Goal: Communication & Community: Answer question/provide support

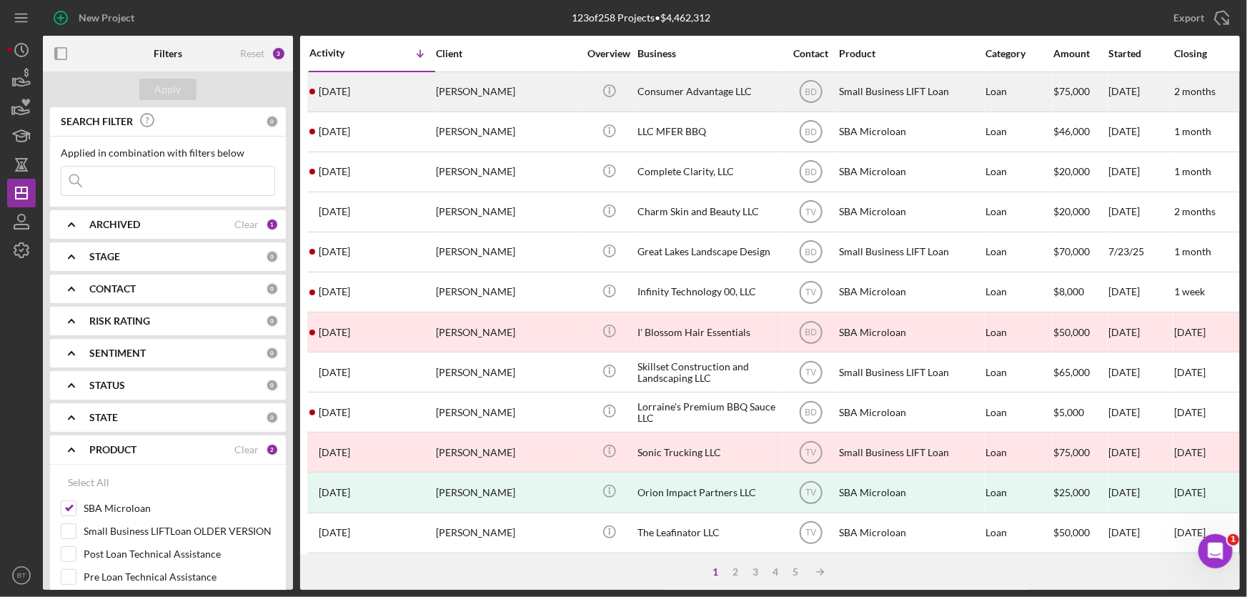
scroll to position [129, 0]
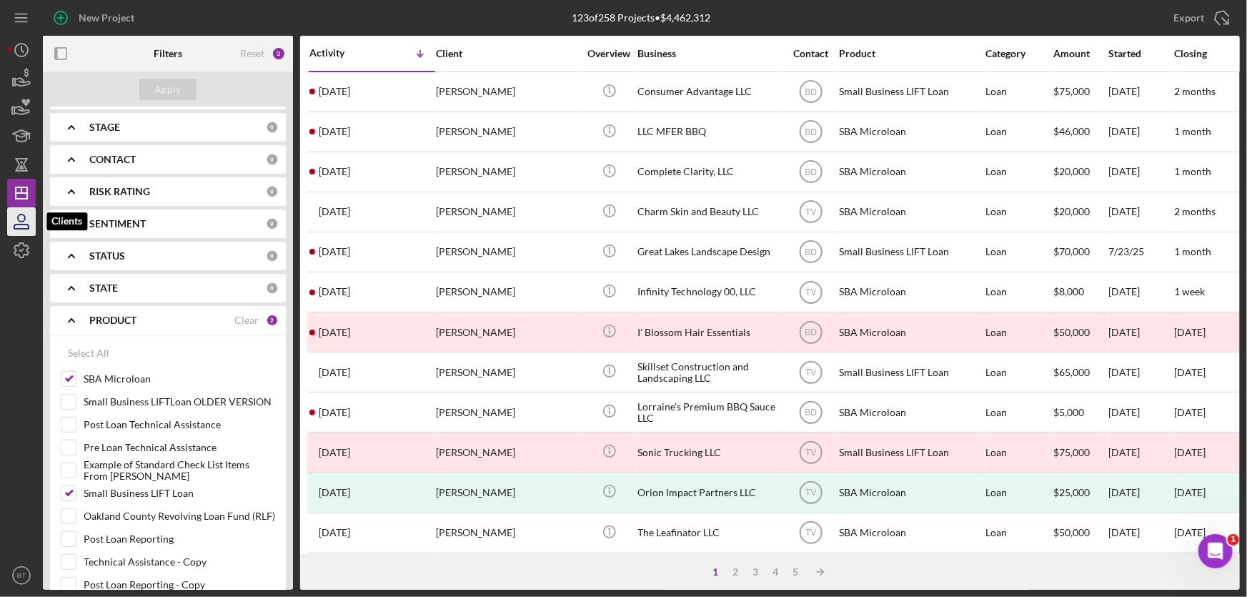
click at [14, 220] on icon "button" at bounding box center [22, 222] width 36 height 36
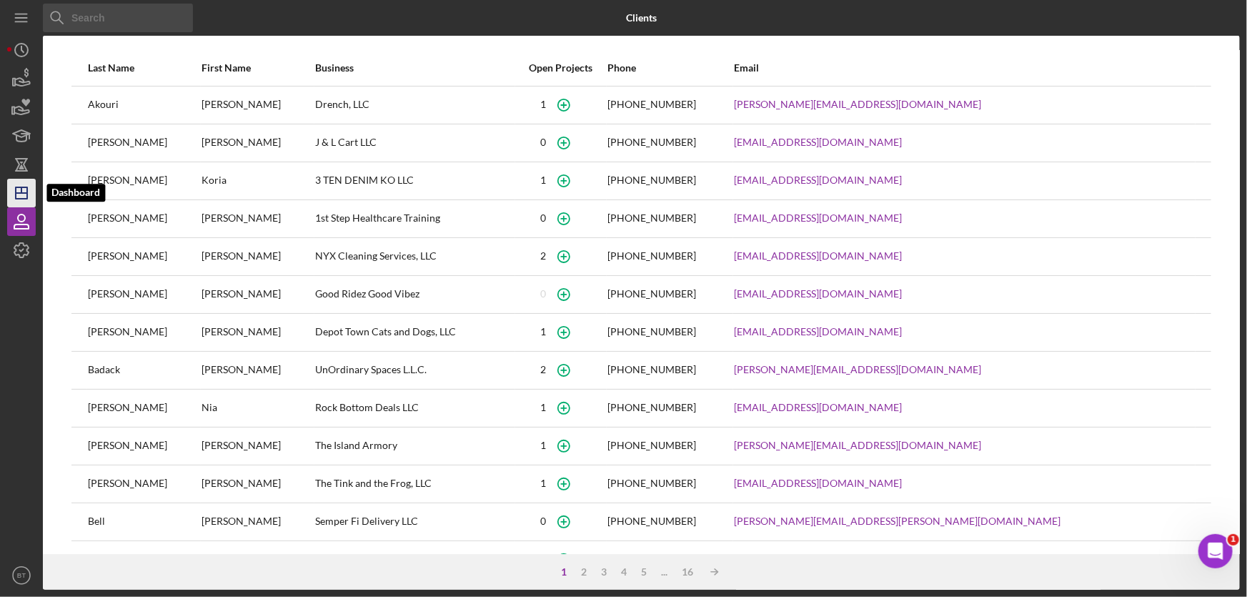
click at [21, 192] on line "button" at bounding box center [21, 190] width 0 height 6
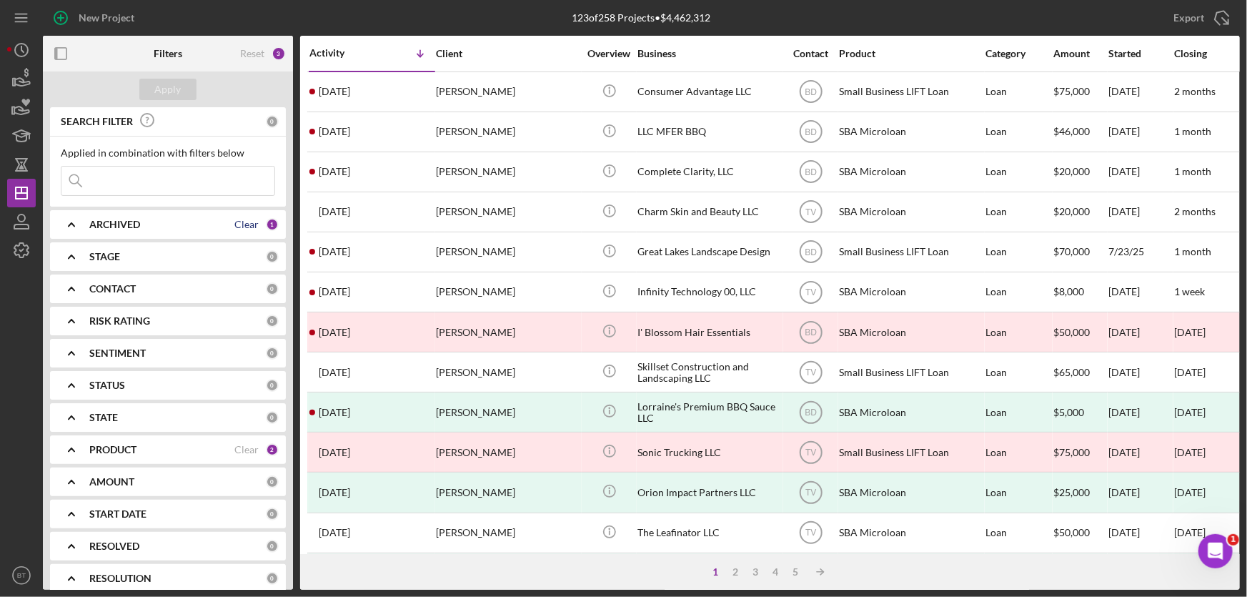
click at [252, 227] on div "Clear" at bounding box center [246, 224] width 24 height 11
click at [148, 177] on input at bounding box center [167, 180] width 213 height 29
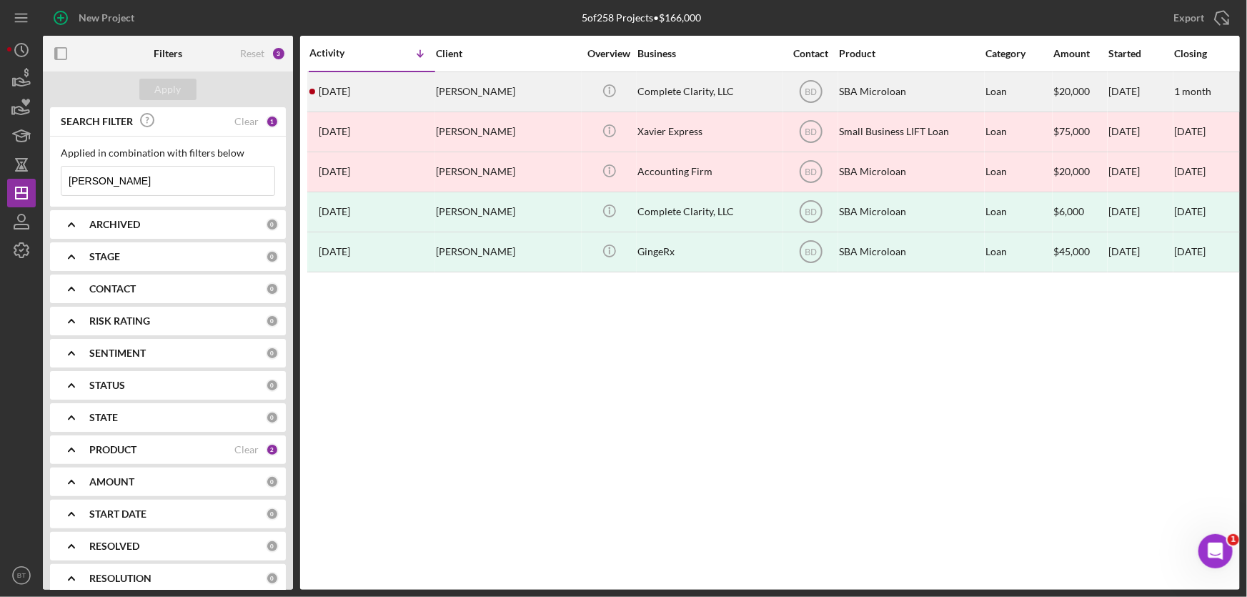
type input "[PERSON_NAME]"
click at [1103, 83] on div "$20,000" at bounding box center [1080, 92] width 54 height 38
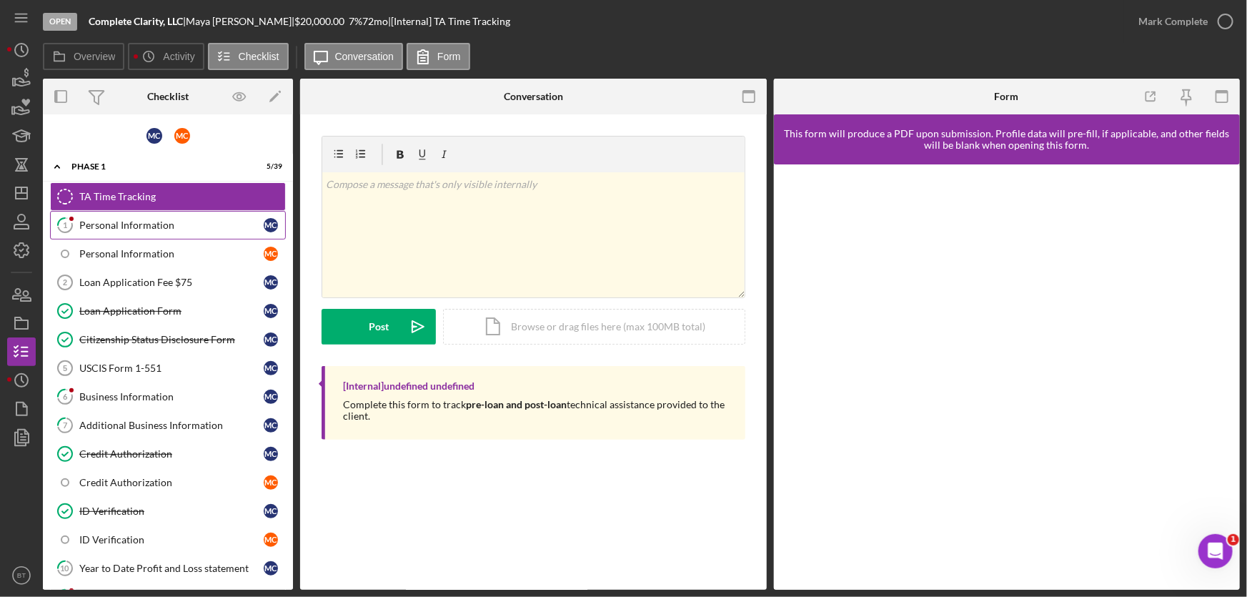
click at [153, 226] on div "Personal Information" at bounding box center [171, 224] width 184 height 11
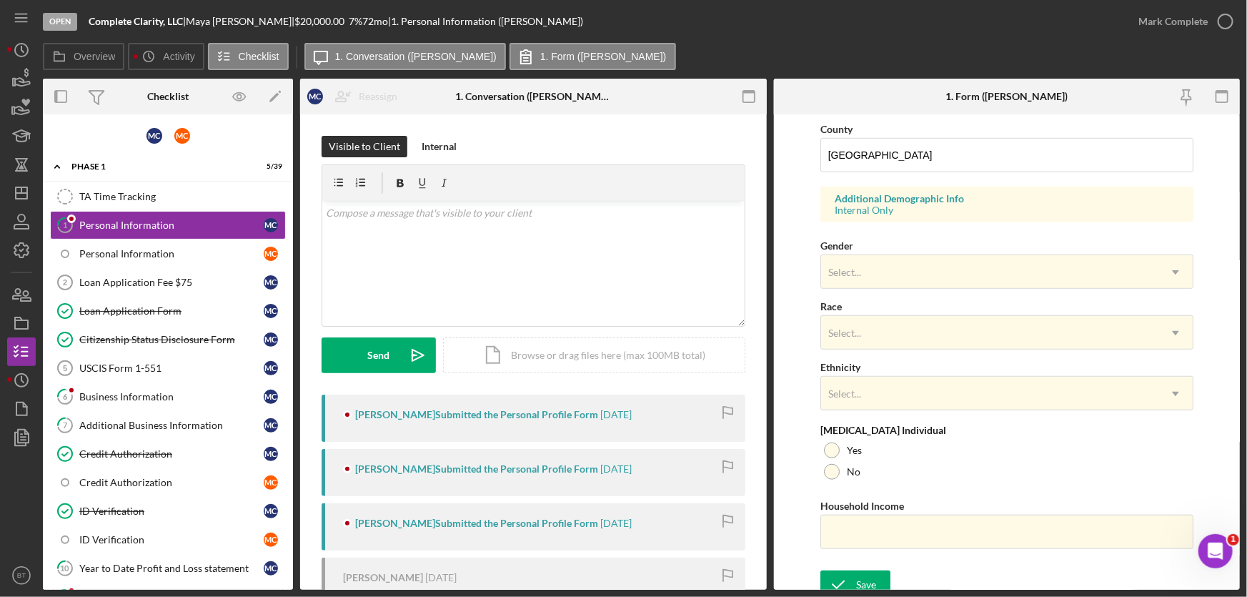
scroll to position [477, 0]
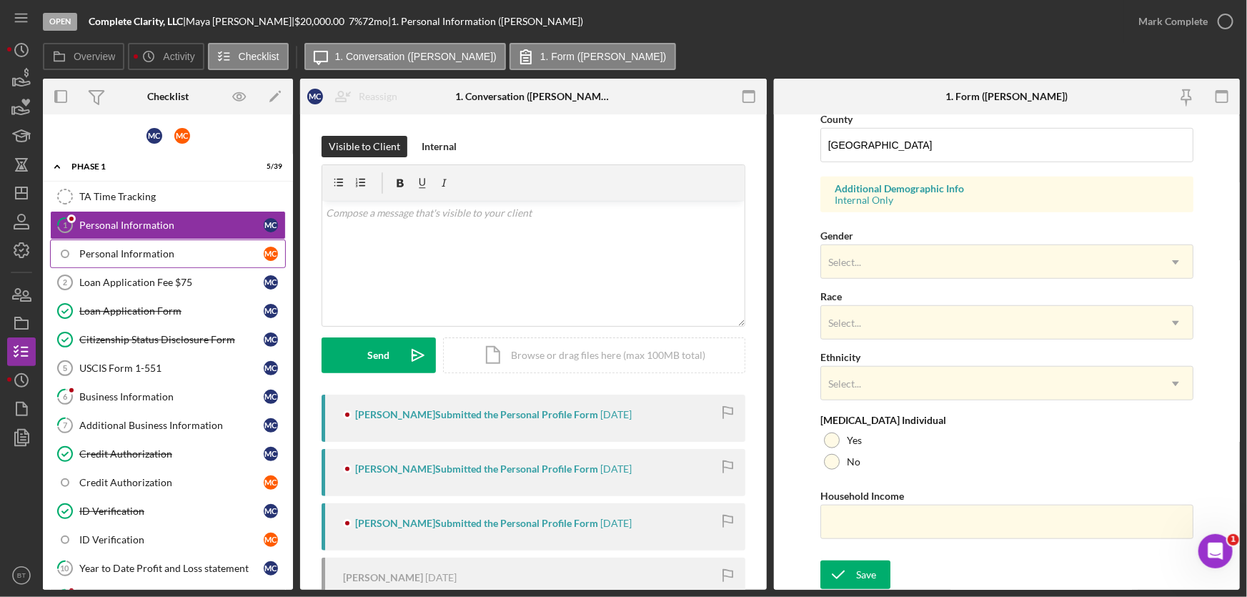
click at [151, 254] on div "Personal Information" at bounding box center [171, 253] width 184 height 11
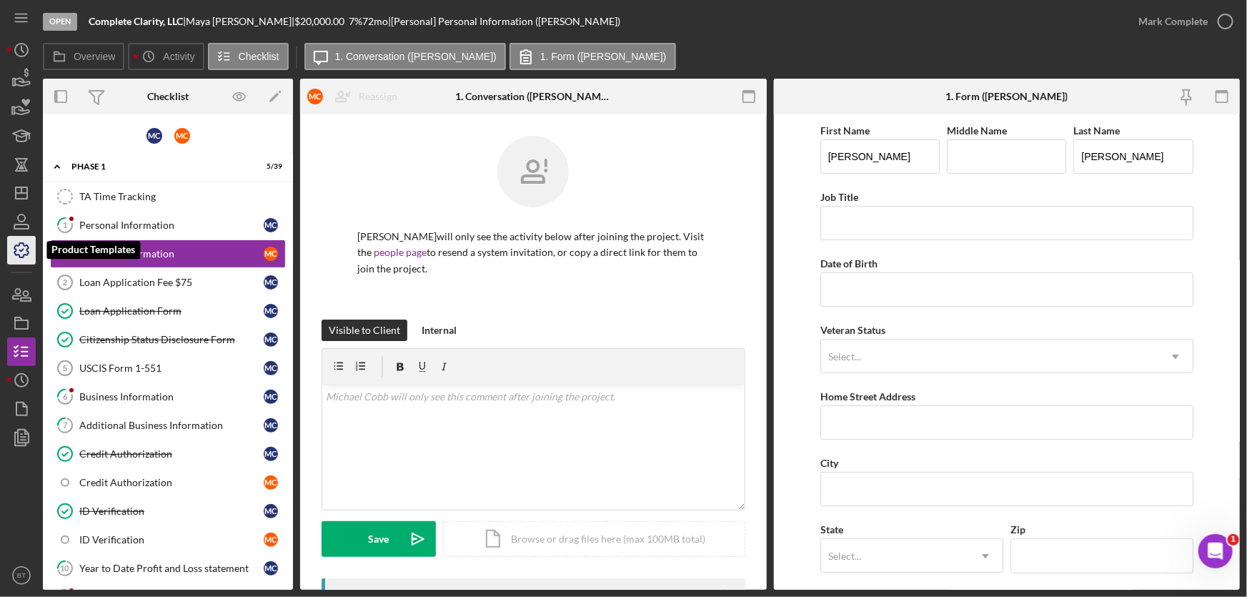
click at [21, 241] on icon "button" at bounding box center [22, 250] width 36 height 36
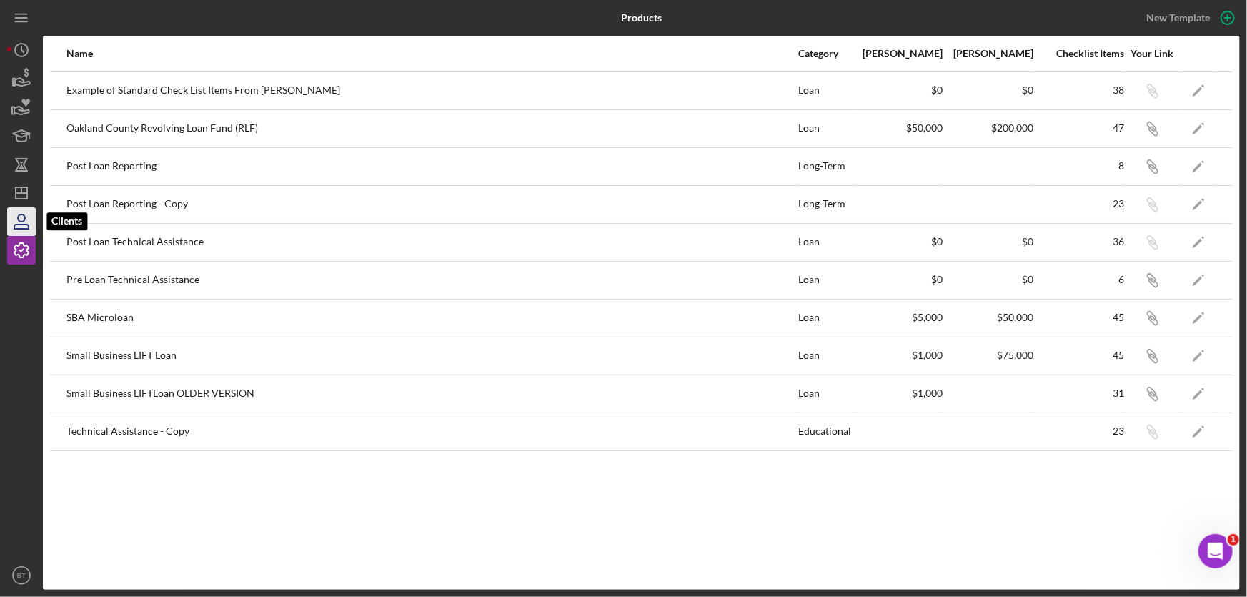
click at [26, 214] on icon "button" at bounding box center [22, 222] width 36 height 36
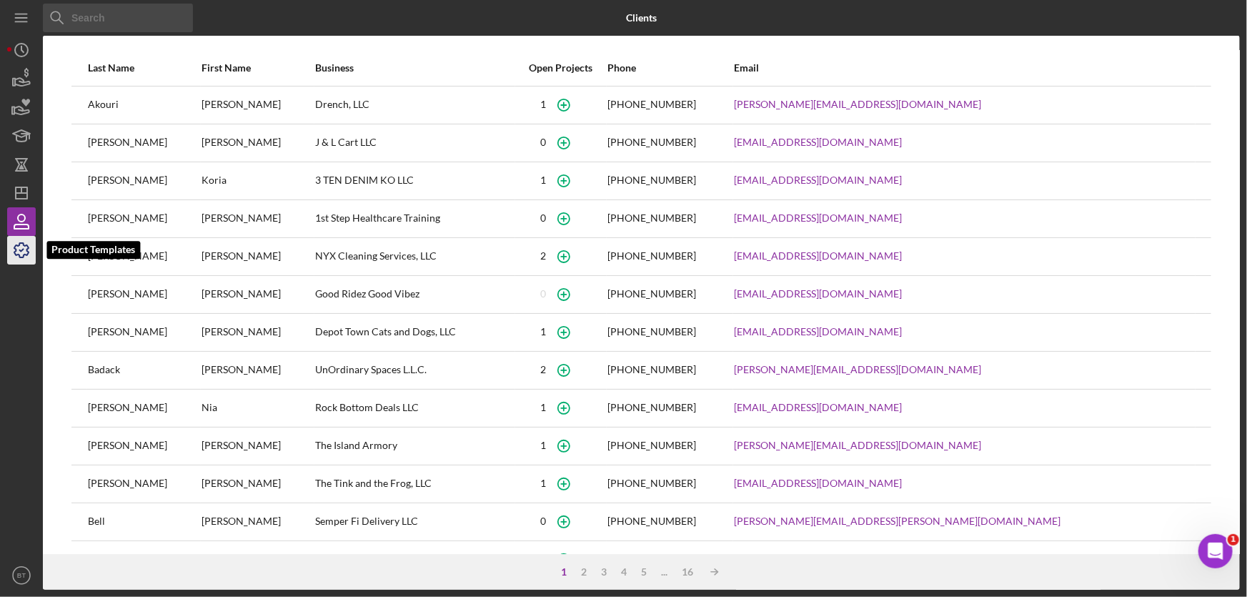
click at [22, 239] on icon "button" at bounding box center [22, 250] width 36 height 36
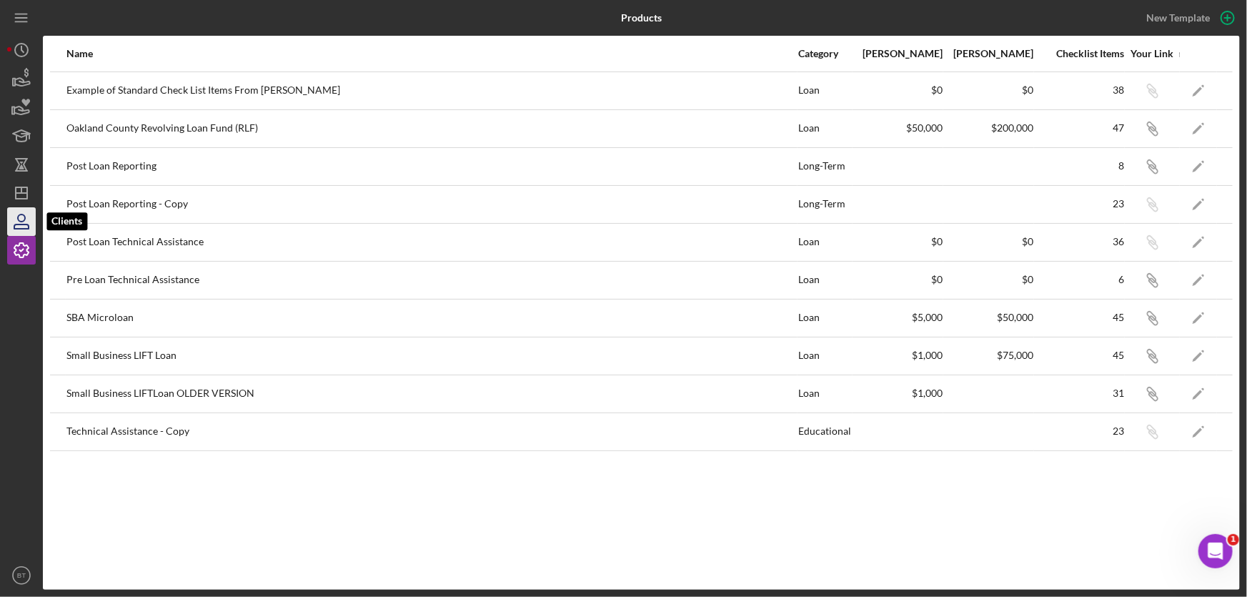
click at [29, 219] on icon "button" at bounding box center [22, 222] width 36 height 36
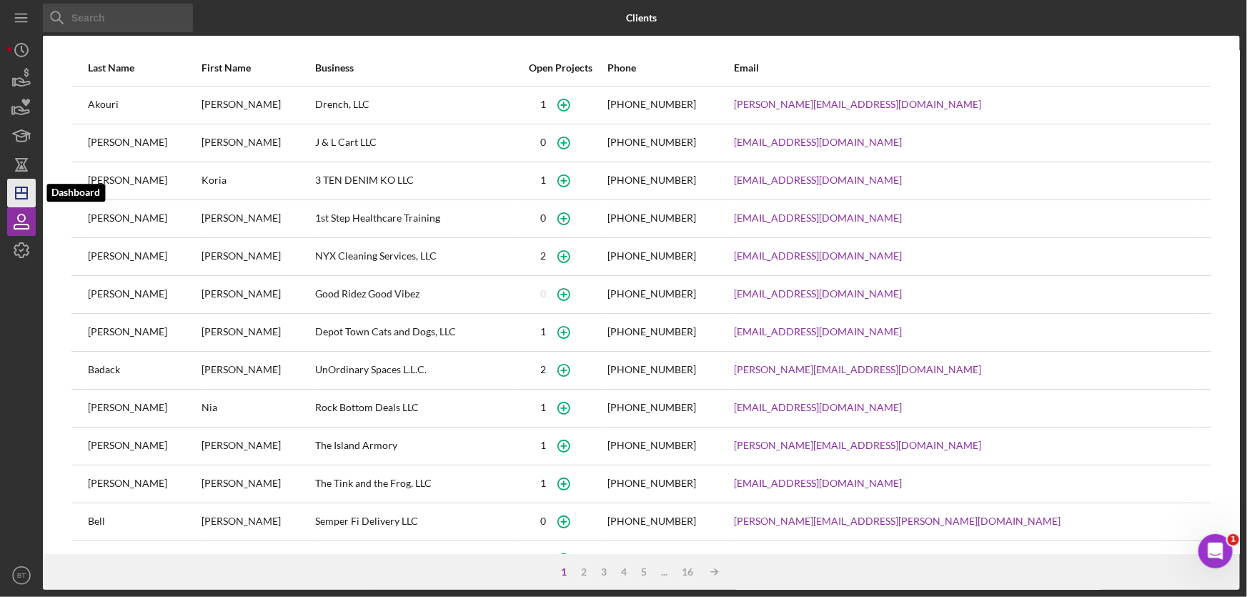
click at [29, 199] on icon "Icon/Dashboard" at bounding box center [22, 193] width 36 height 36
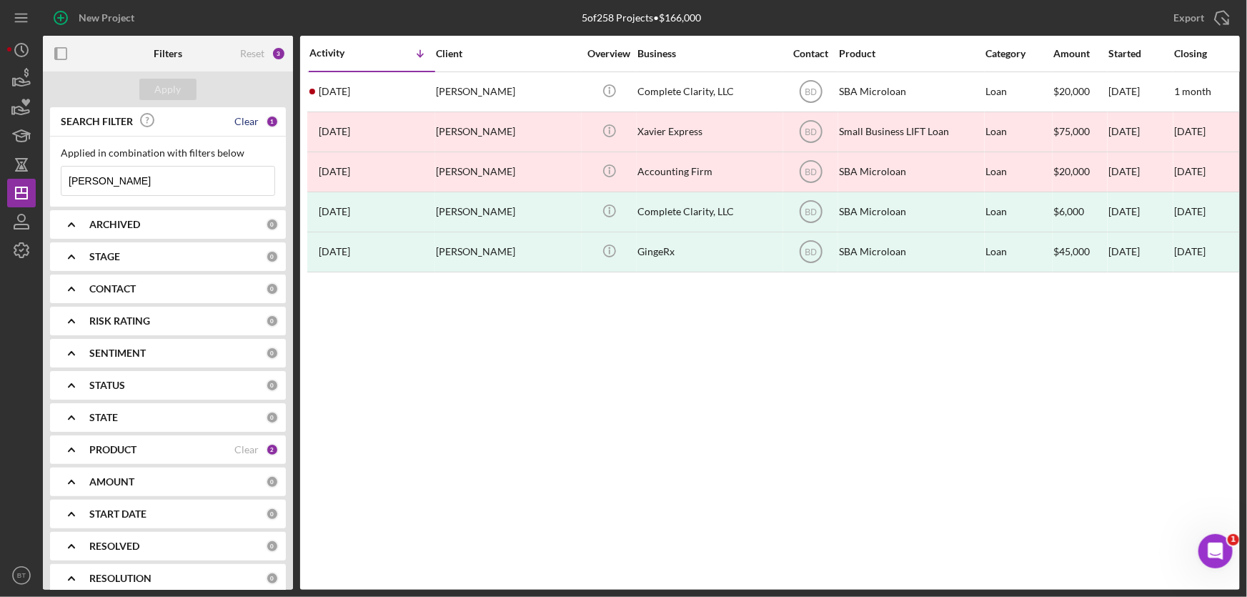
click at [242, 121] on div "Clear" at bounding box center [246, 121] width 24 height 11
click at [257, 54] on div "Reset" at bounding box center [252, 53] width 24 height 11
click at [119, 183] on input at bounding box center [167, 180] width 213 height 29
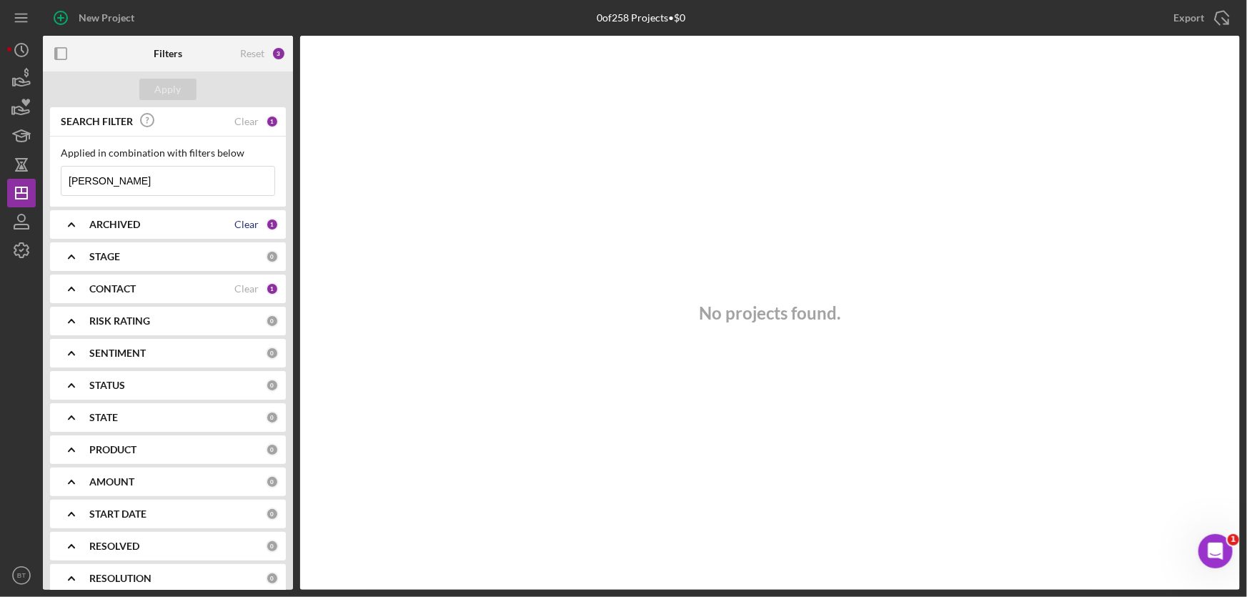
type input "[PERSON_NAME]"
click at [242, 227] on div "Clear" at bounding box center [246, 224] width 24 height 11
click at [247, 113] on div "SEARCH FILTER Clear 1" at bounding box center [168, 122] width 222 height 32
click at [245, 118] on div "Clear" at bounding box center [246, 121] width 24 height 11
click at [126, 178] on input at bounding box center [167, 180] width 213 height 29
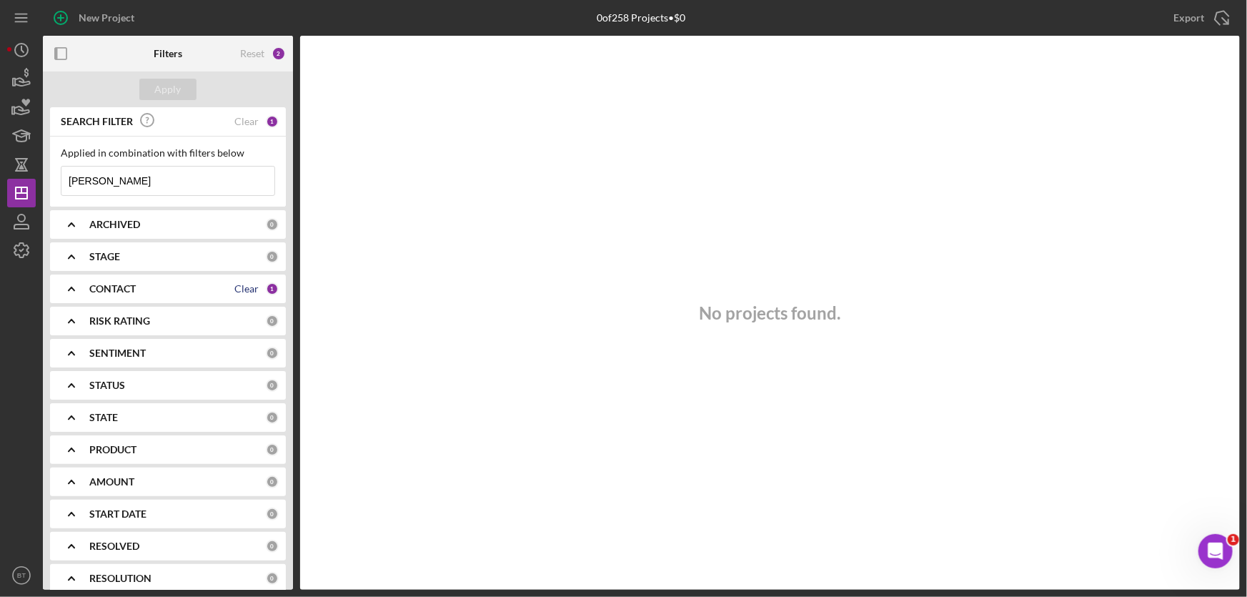
type input "[PERSON_NAME]"
click at [240, 287] on div "Clear" at bounding box center [246, 288] width 24 height 11
click at [146, 179] on input "[PERSON_NAME]" at bounding box center [167, 180] width 213 height 29
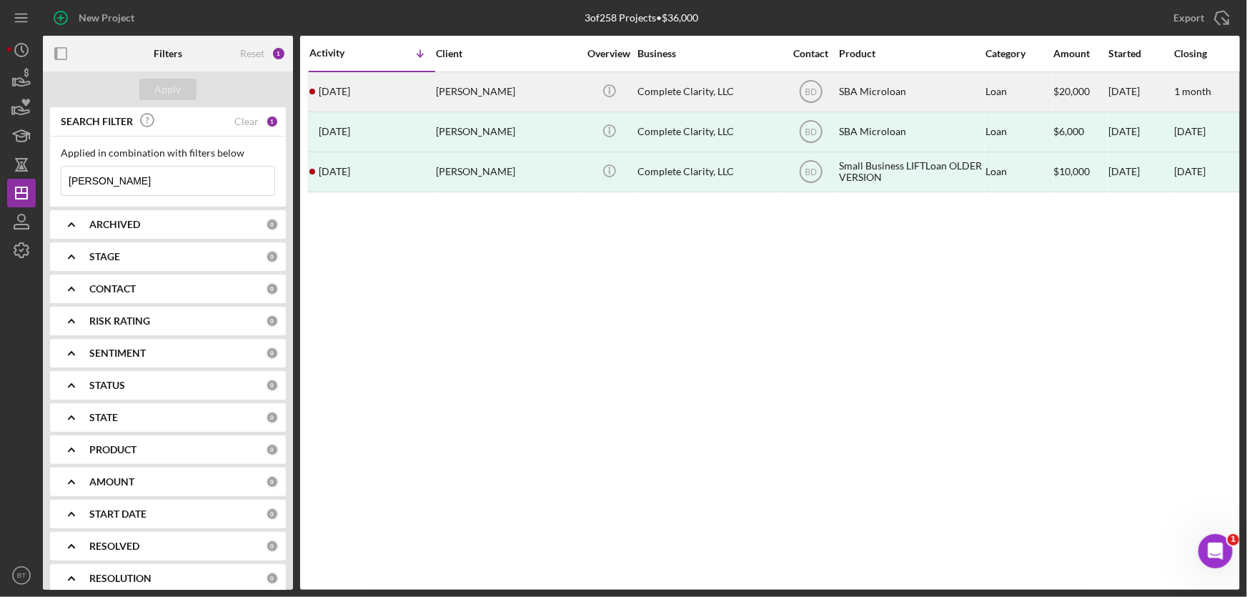
click at [475, 94] on div "[PERSON_NAME]" at bounding box center [507, 92] width 143 height 38
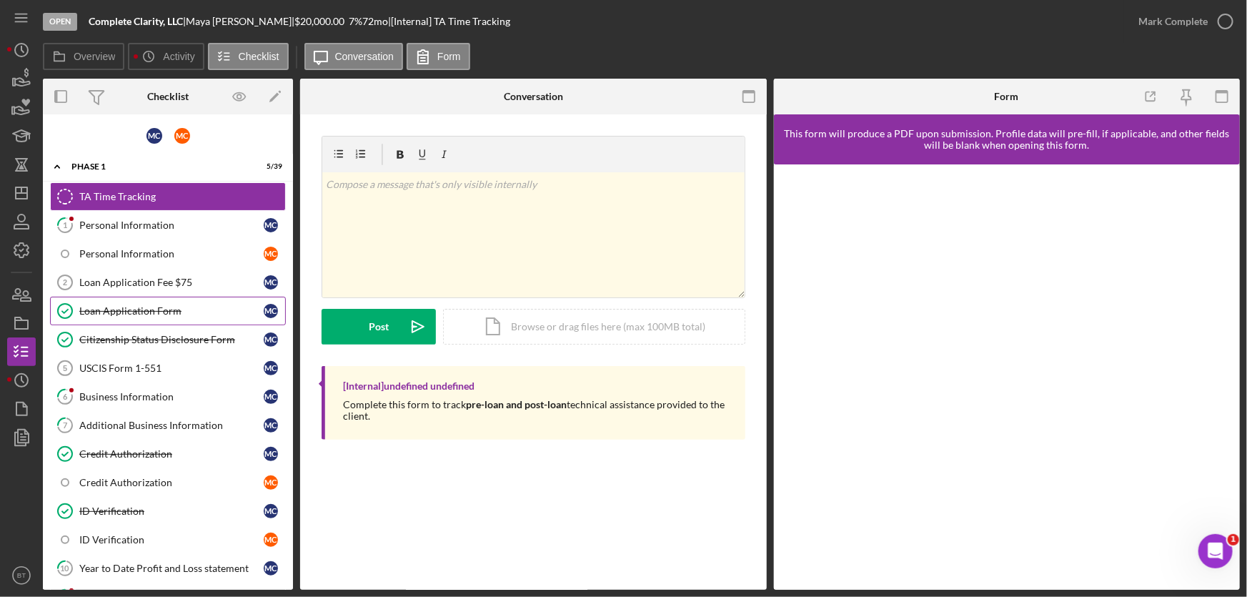
click at [143, 309] on div "Loan Application Form" at bounding box center [171, 310] width 184 height 11
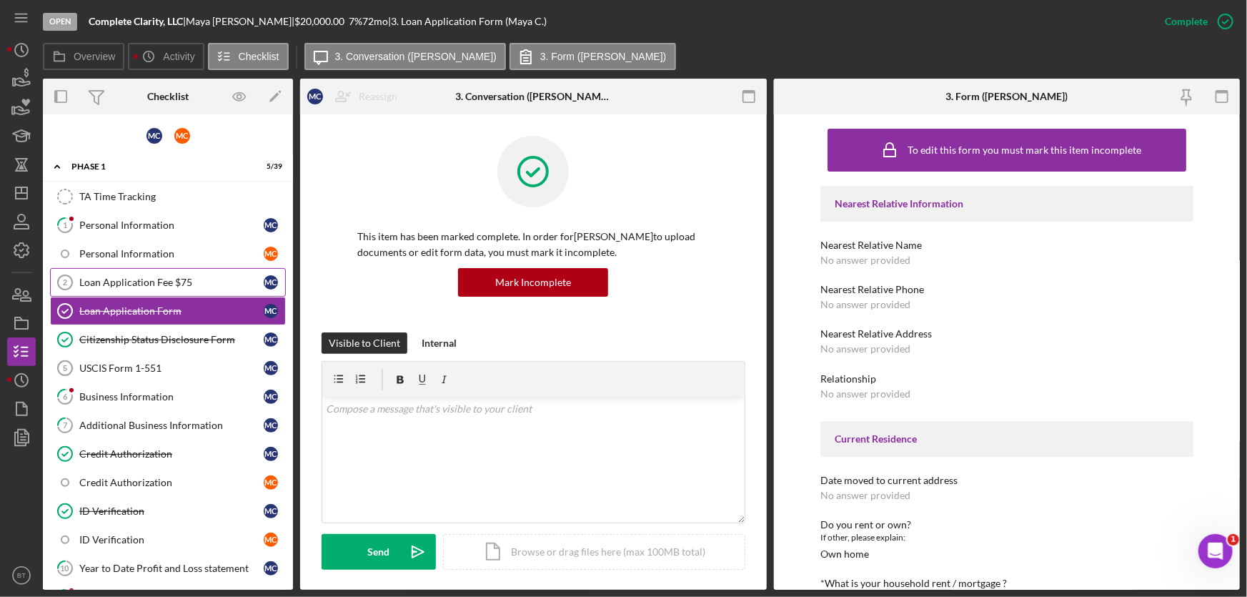
click at [143, 278] on div "Loan Application Fee $75" at bounding box center [171, 282] width 184 height 11
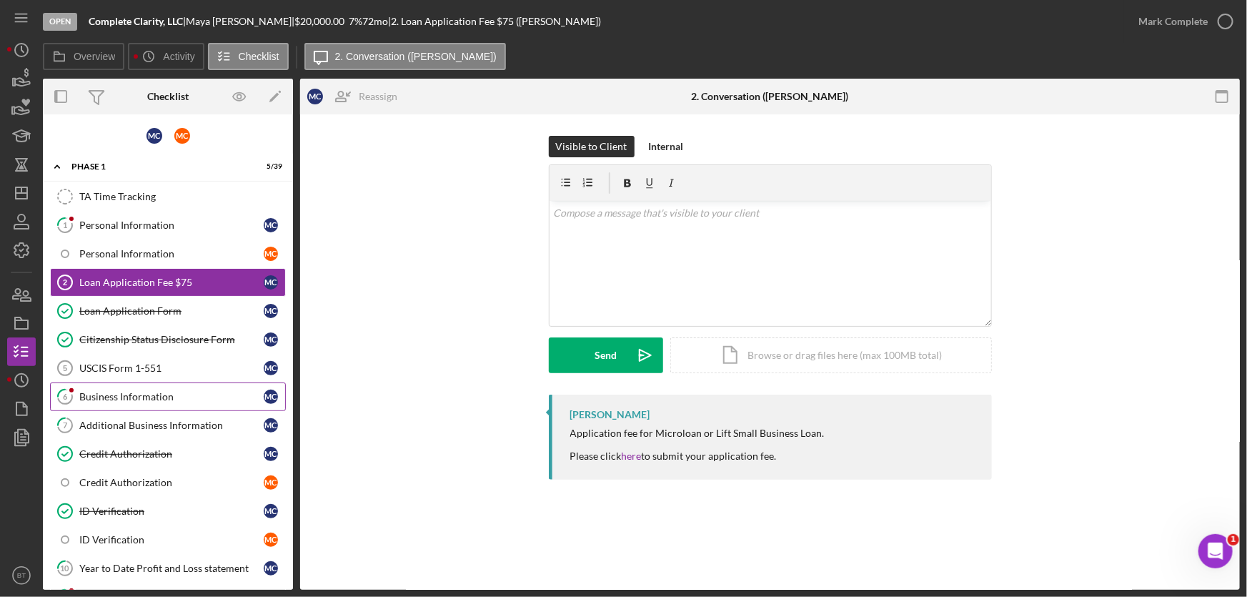
click at [150, 384] on link "6 Business Information M C" at bounding box center [168, 396] width 236 height 29
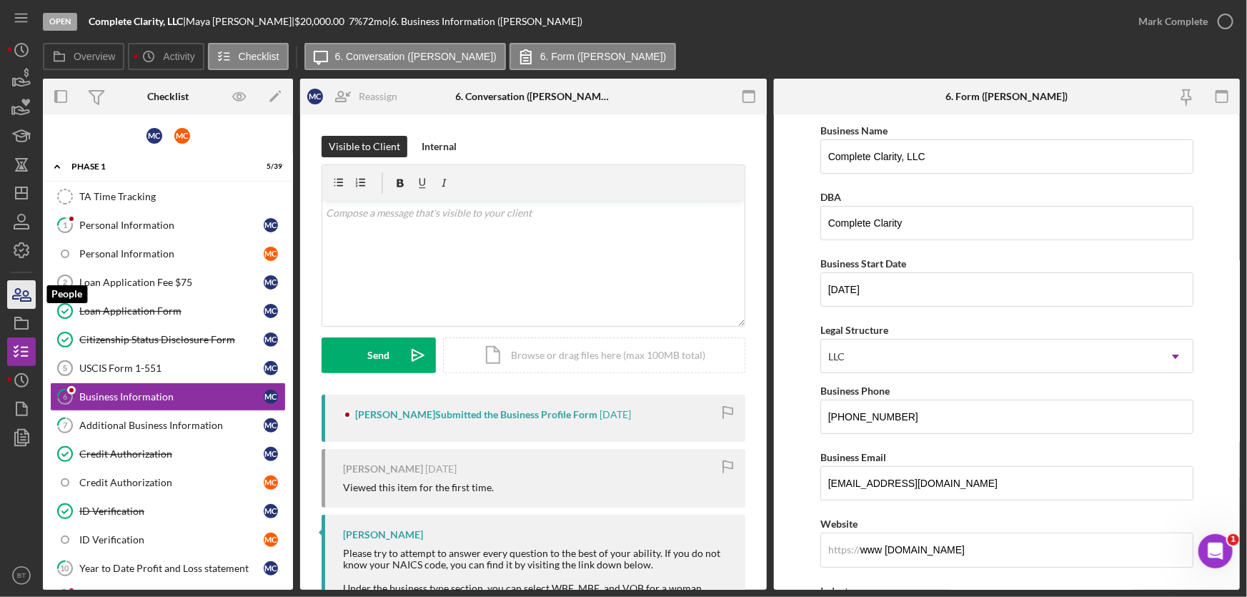
click at [22, 300] on icon "button" at bounding box center [26, 296] width 10 height 10
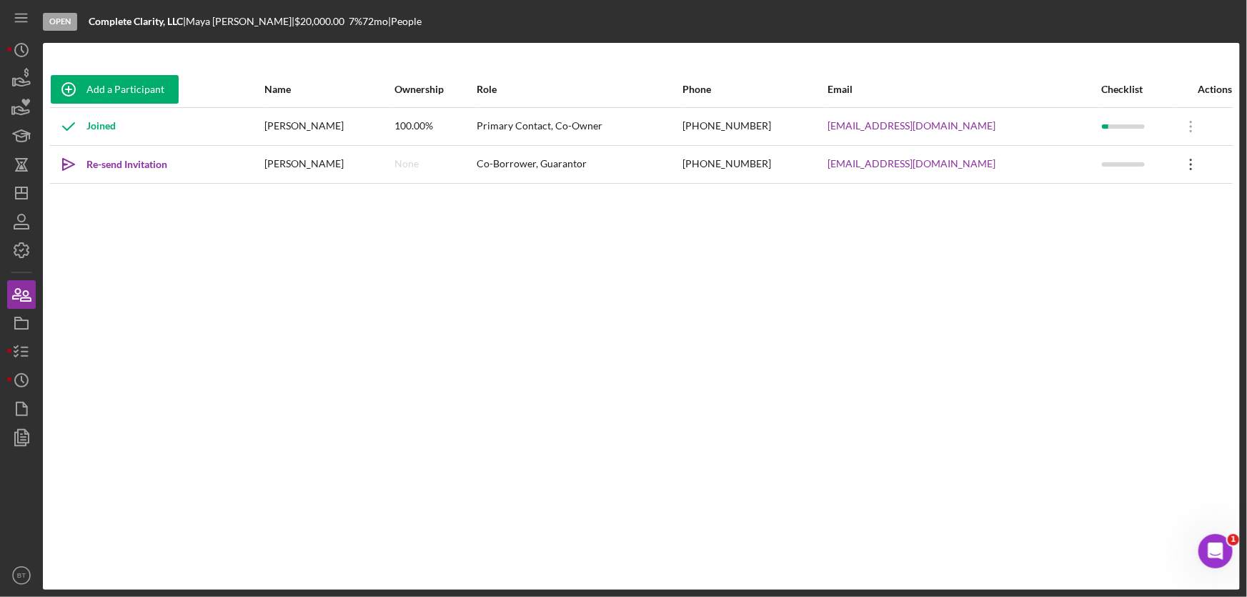
click at [1181, 163] on icon "Icon/Overflow" at bounding box center [1191, 164] width 36 height 36
click at [859, 281] on div "Add a Participant Name Ownership Role Phone Email Checklist Actions Joined [PER…" at bounding box center [641, 315] width 1197 height 489
click at [1190, 161] on icon "Icon/Overflow" at bounding box center [1191, 164] width 36 height 36
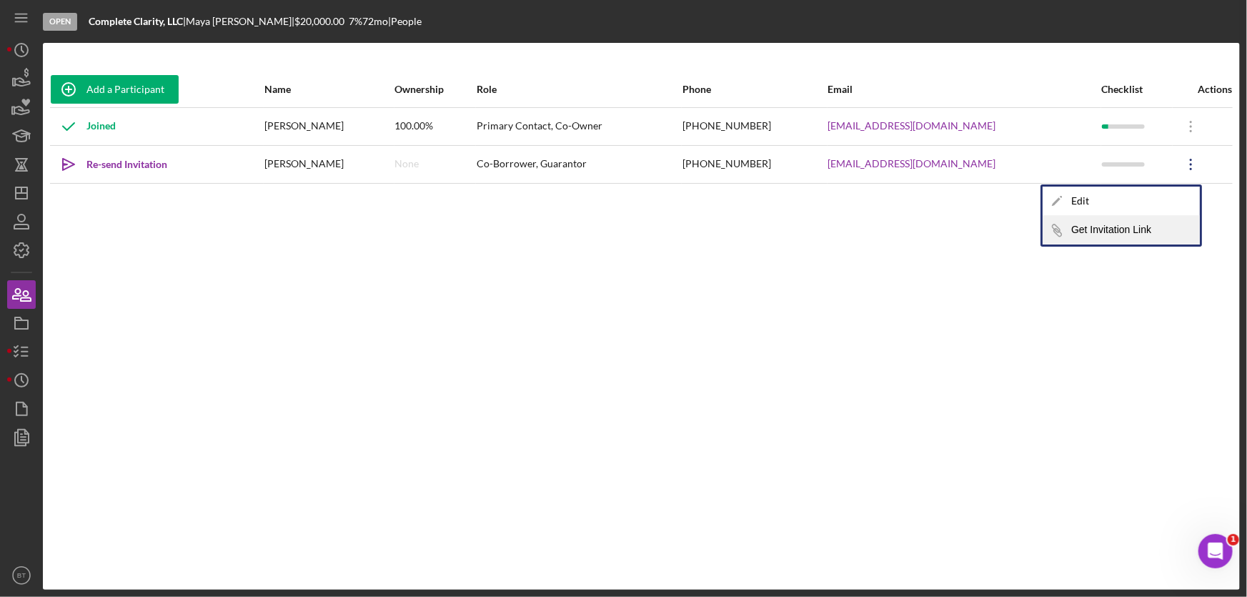
click at [1130, 234] on button "Icon/Link Get Invitation Link" at bounding box center [1121, 230] width 157 height 29
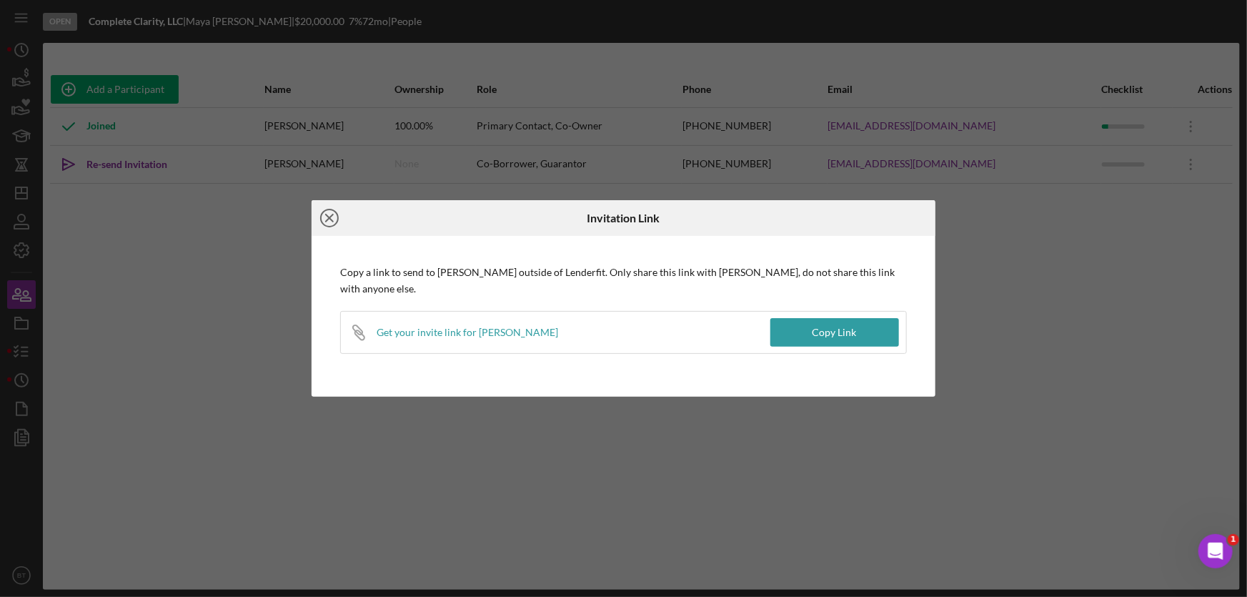
click at [333, 223] on icon "Icon/Close" at bounding box center [330, 218] width 36 height 36
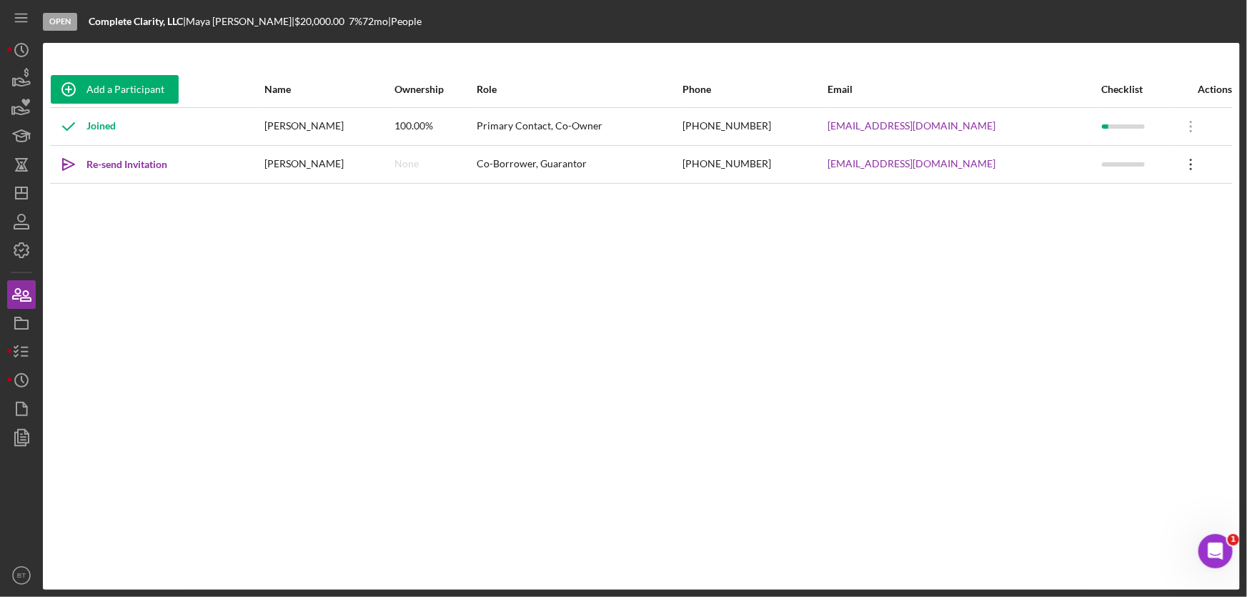
click at [1180, 160] on icon "Icon/Overflow" at bounding box center [1191, 164] width 36 height 36
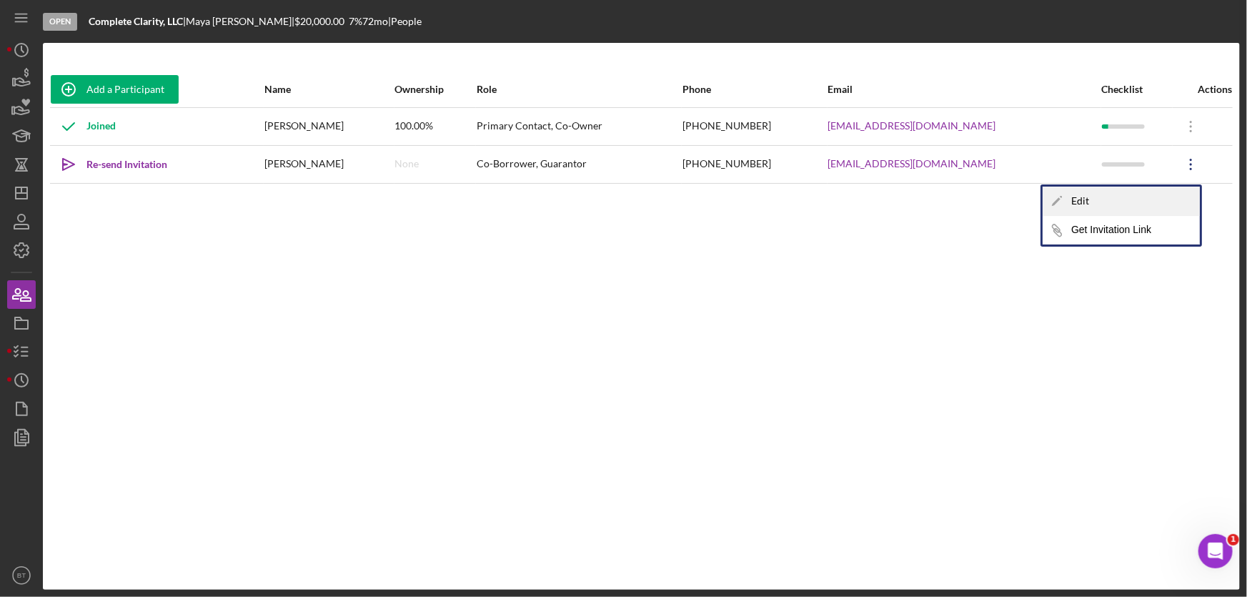
click at [1117, 199] on div "Icon/Edit Edit" at bounding box center [1121, 201] width 157 height 29
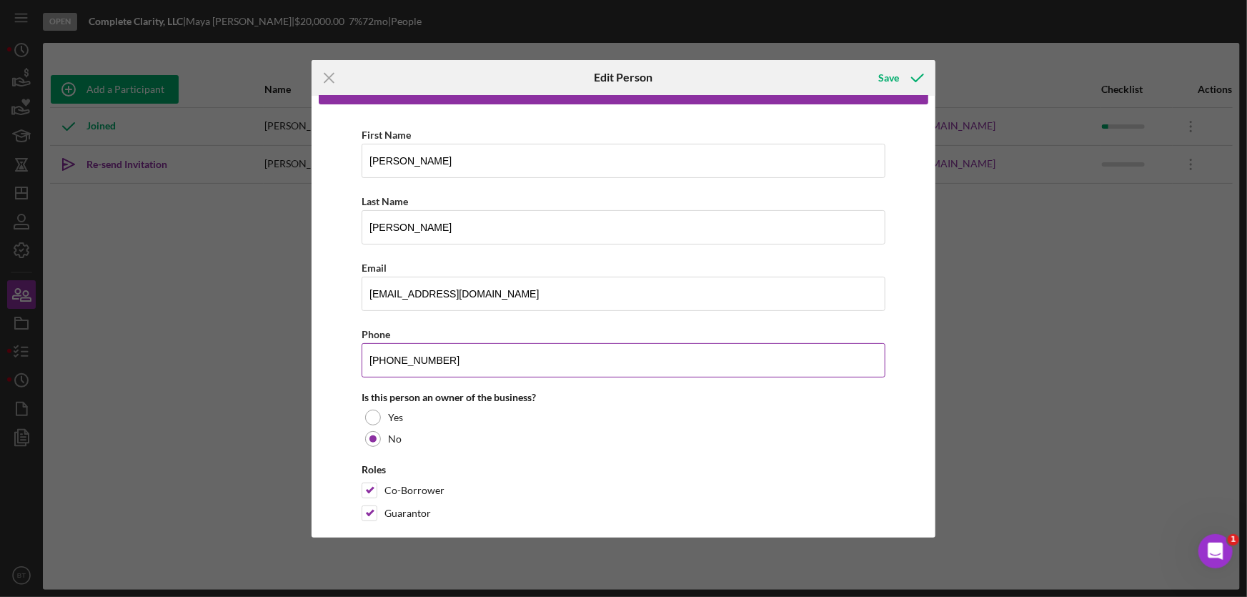
scroll to position [60, 0]
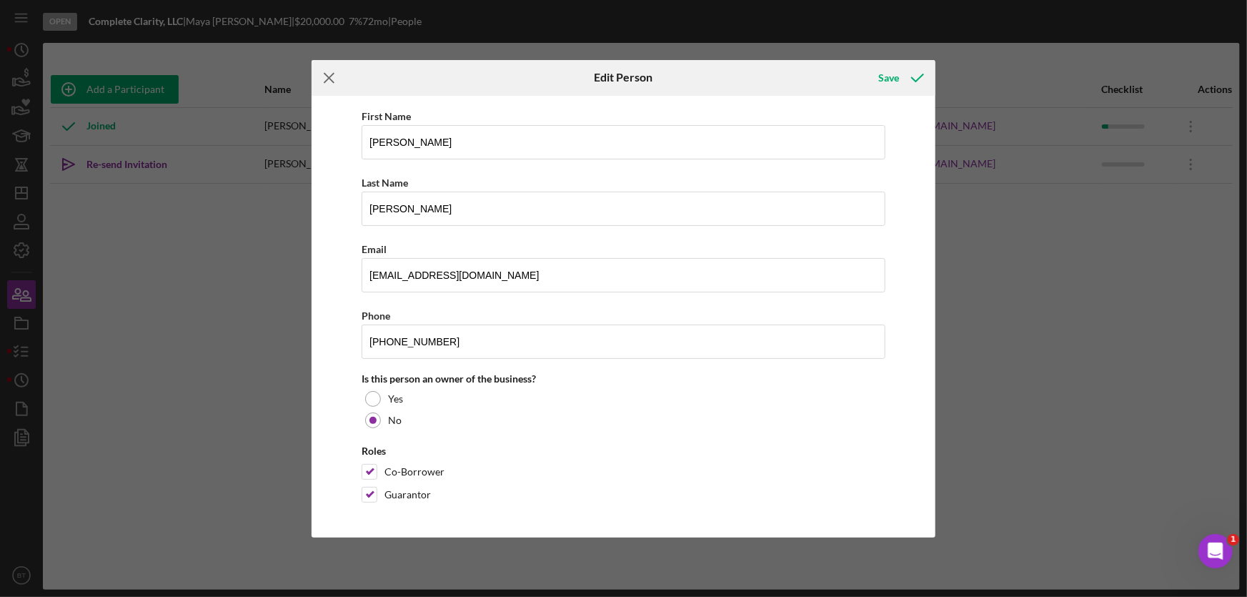
click at [328, 79] on icon "Icon/Menu Close" at bounding box center [330, 78] width 36 height 36
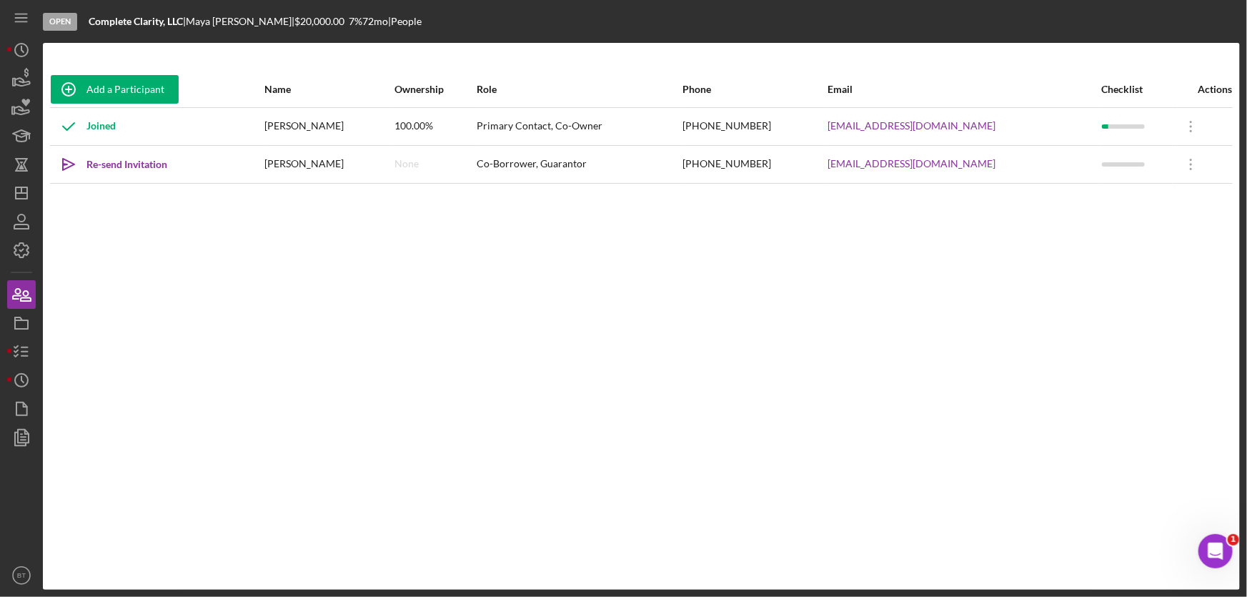
click at [1211, 552] on icon "Open Intercom Messenger" at bounding box center [1215, 550] width 10 height 11
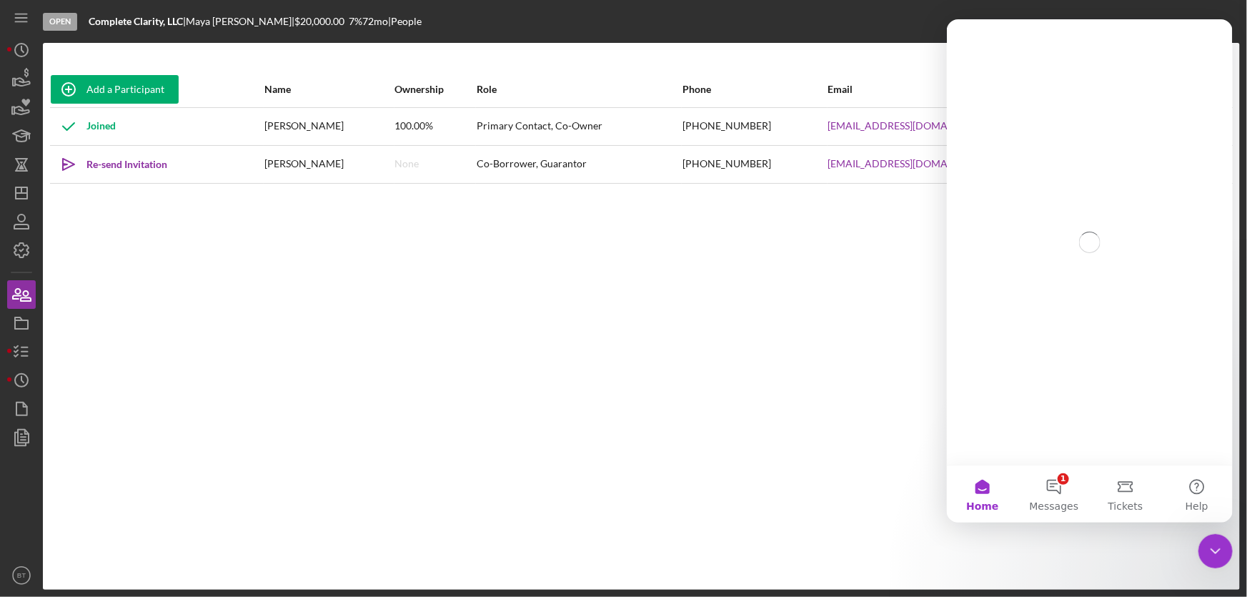
scroll to position [0, 0]
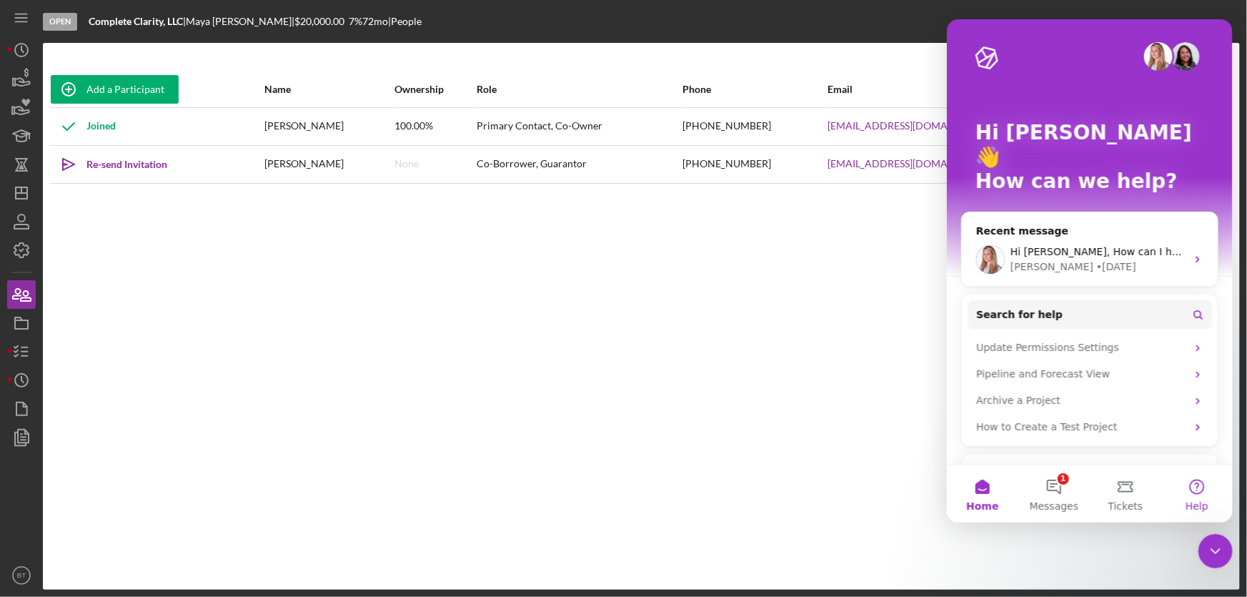
click at [1196, 492] on button "Help" at bounding box center [1195, 493] width 71 height 57
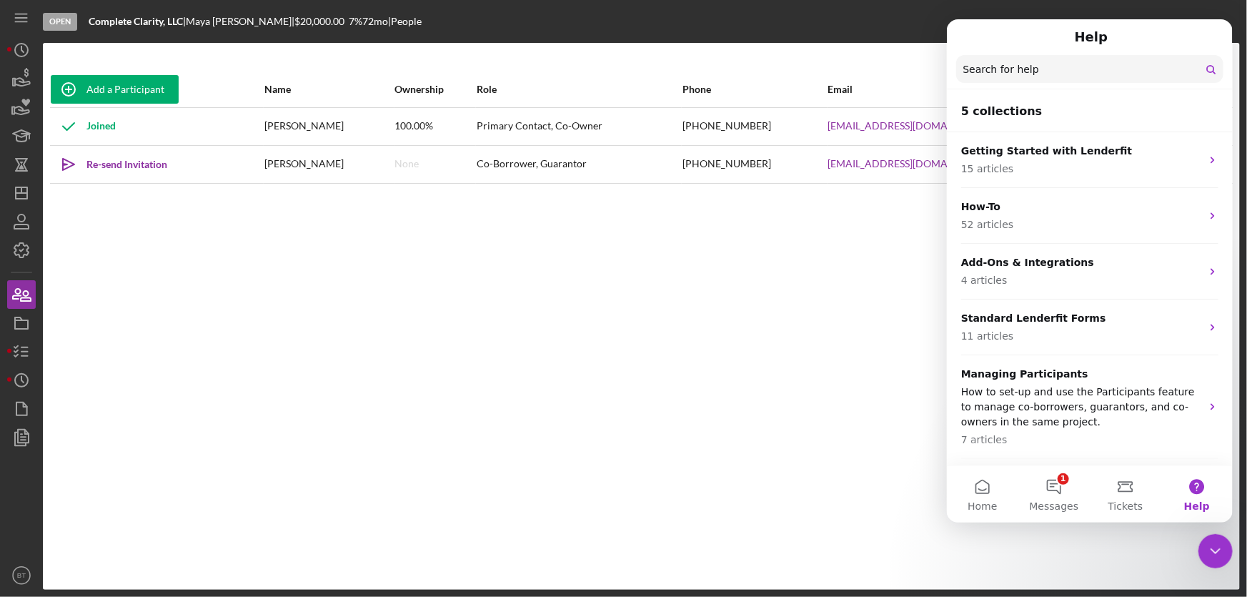
click at [1040, 69] on input "Search for help" at bounding box center [1088, 69] width 267 height 28
type input "C"
type input "c"
type input "sending invite to co-borrower"
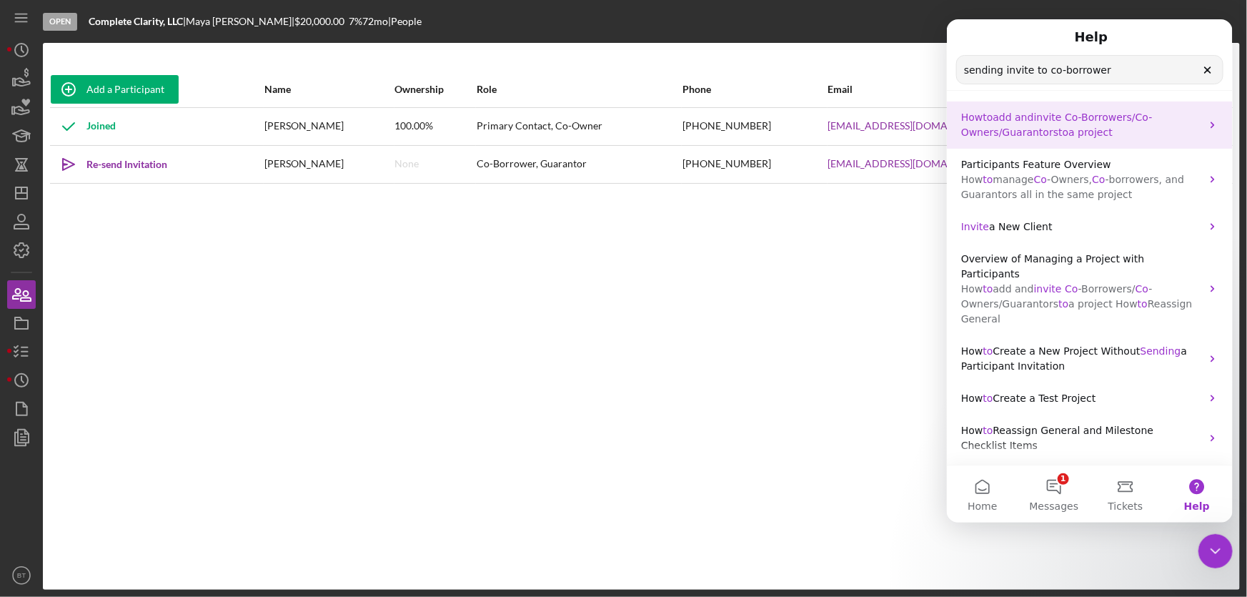
click at [1209, 129] on icon "Intercom messenger" at bounding box center [1211, 124] width 11 height 11
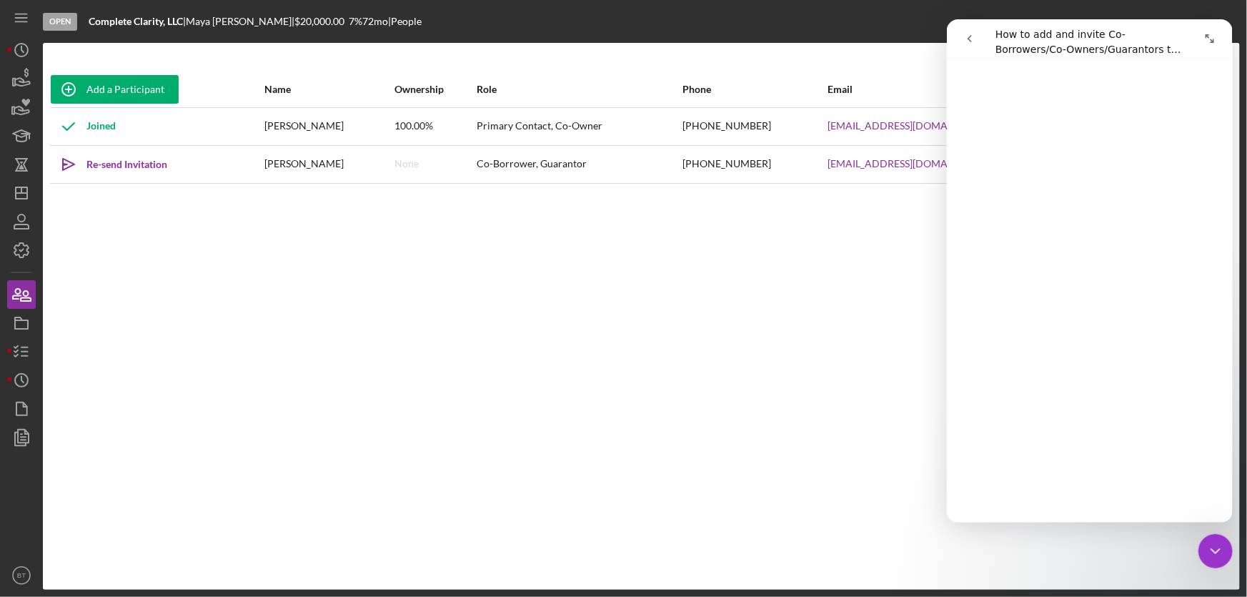
scroll to position [1884, 0]
click at [21, 300] on icon "button" at bounding box center [26, 296] width 10 height 10
click at [742, 166] on div "[PHONE_NUMBER]" at bounding box center [754, 164] width 144 height 36
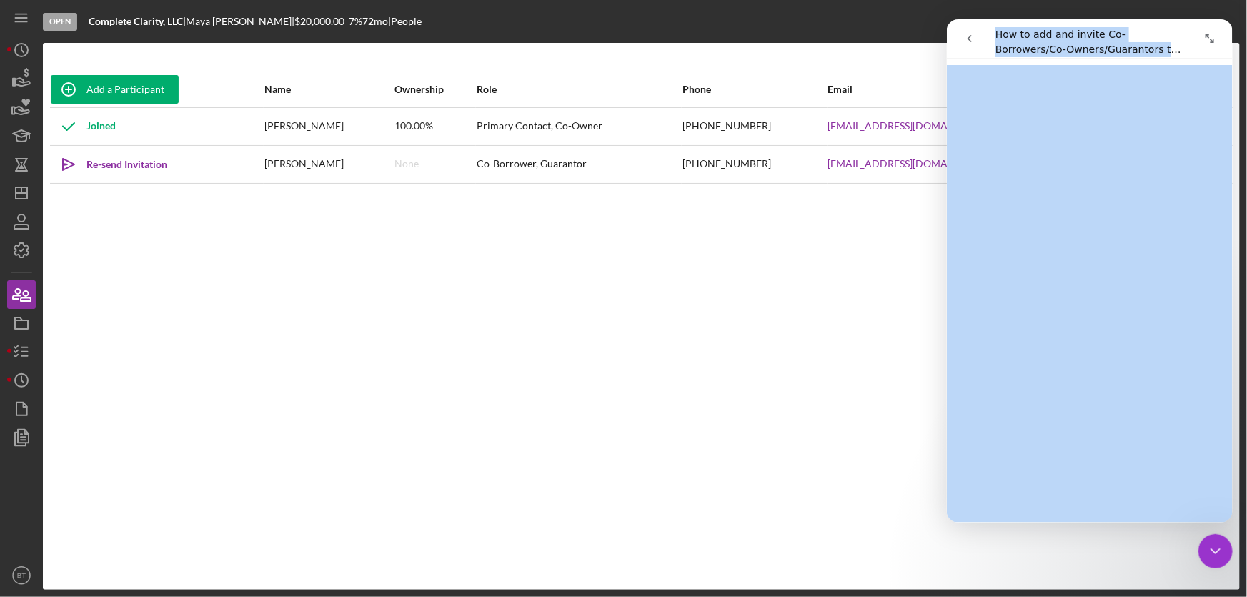
drag, startPoint x: 1108, startPoint y: 41, endPoint x: 1067, endPoint y: 63, distance: 46.4
click at [1067, 63] on div "How to add and invite Co-Borrowers/Co-Owners/Guarantors to a project How to add…" at bounding box center [1089, 270] width 286 height 503
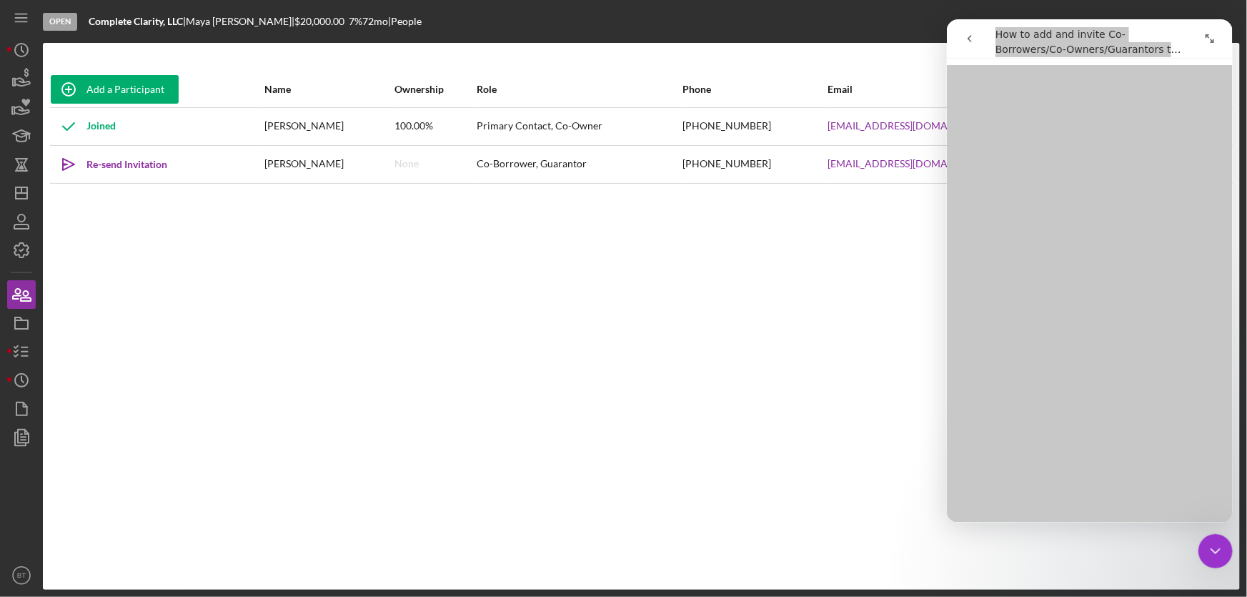
drag, startPoint x: 675, startPoint y: 234, endPoint x: 736, endPoint y: 191, distance: 74.3
click at [677, 232] on div "Add a Participant Name Ownership Role Phone Email Checklist Actions Joined [PER…" at bounding box center [641, 315] width 1197 height 489
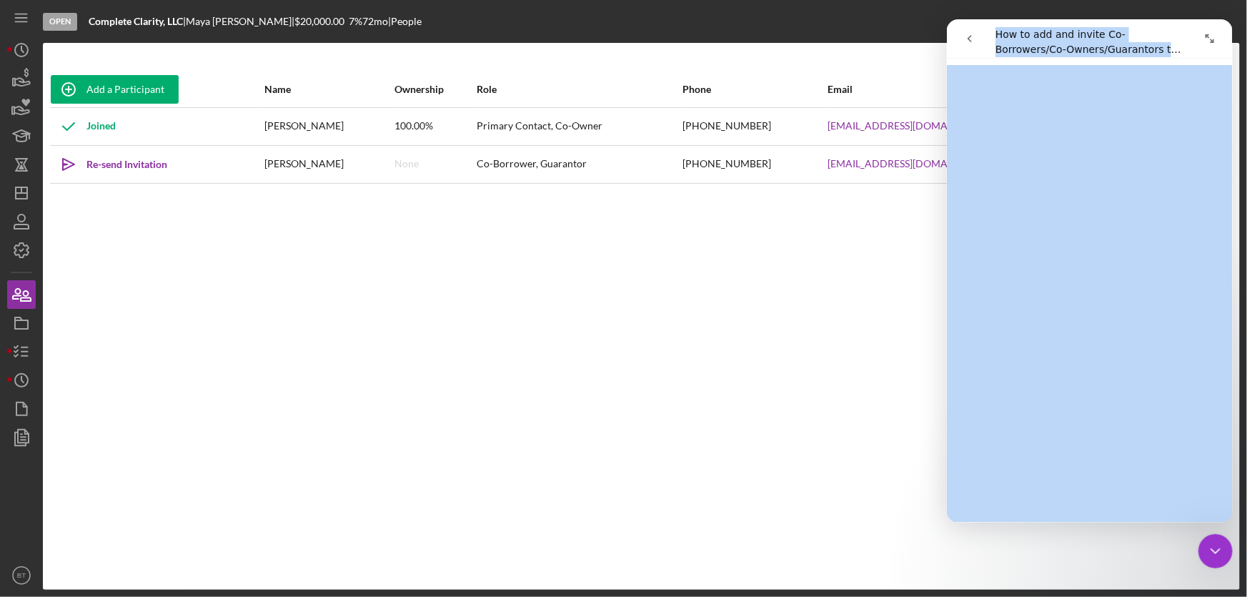
click at [1210, 39] on icon "Expand window" at bounding box center [1208, 38] width 11 height 11
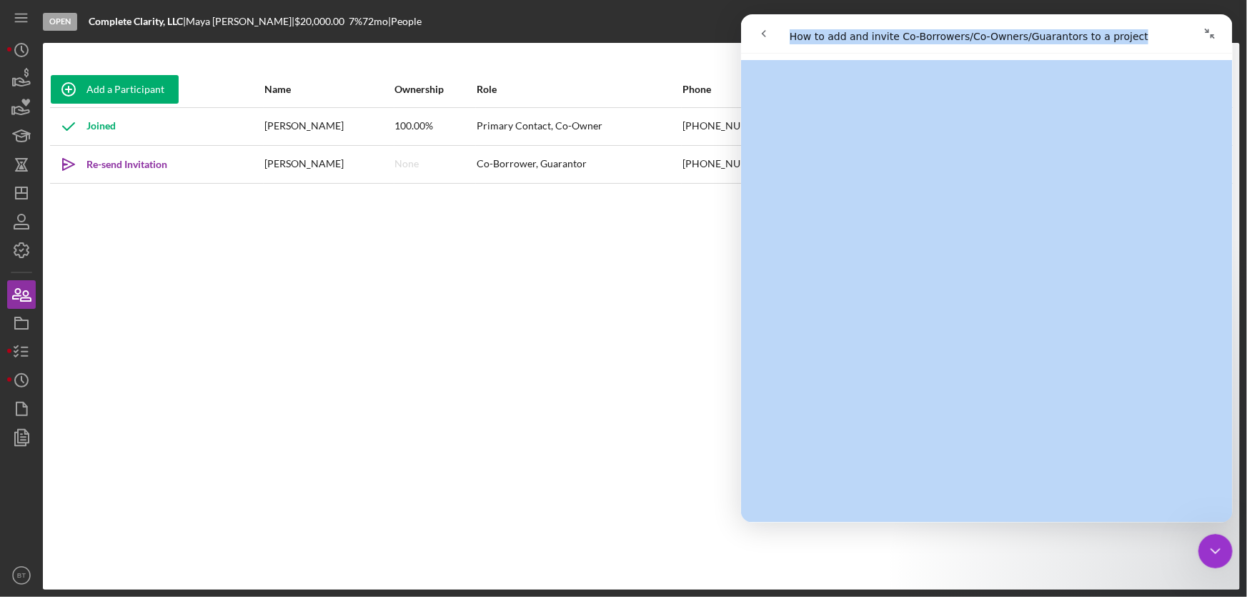
scroll to position [2946, 0]
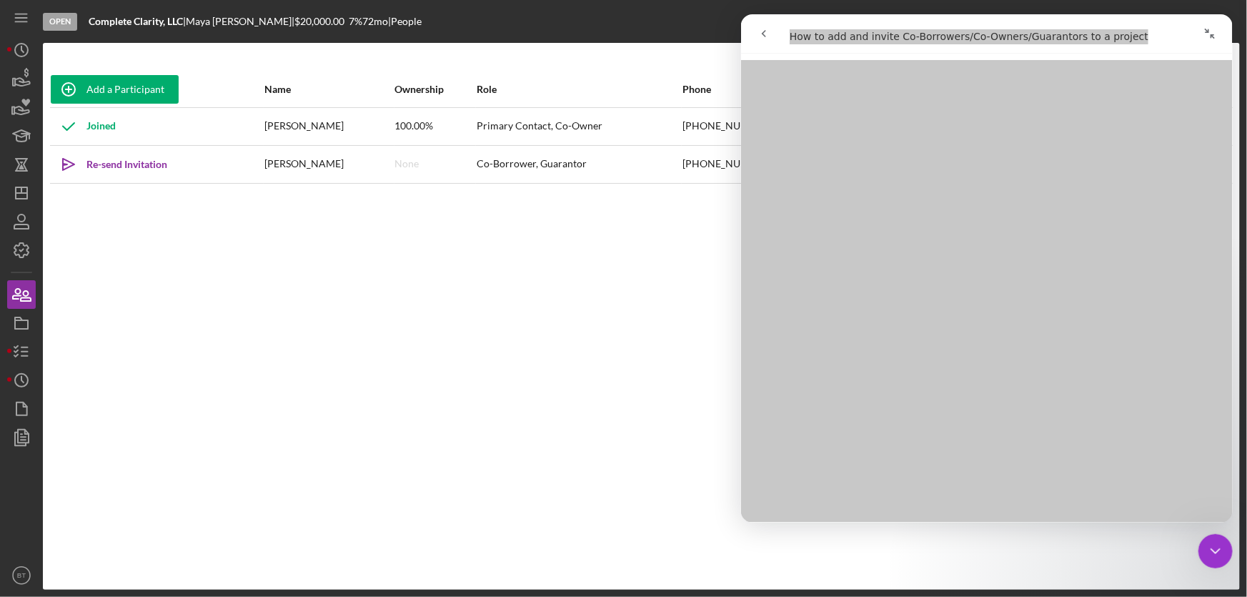
click at [422, 299] on div "Add a Participant Name Ownership Role Phone Email Checklist Actions Joined [PER…" at bounding box center [641, 315] width 1197 height 489
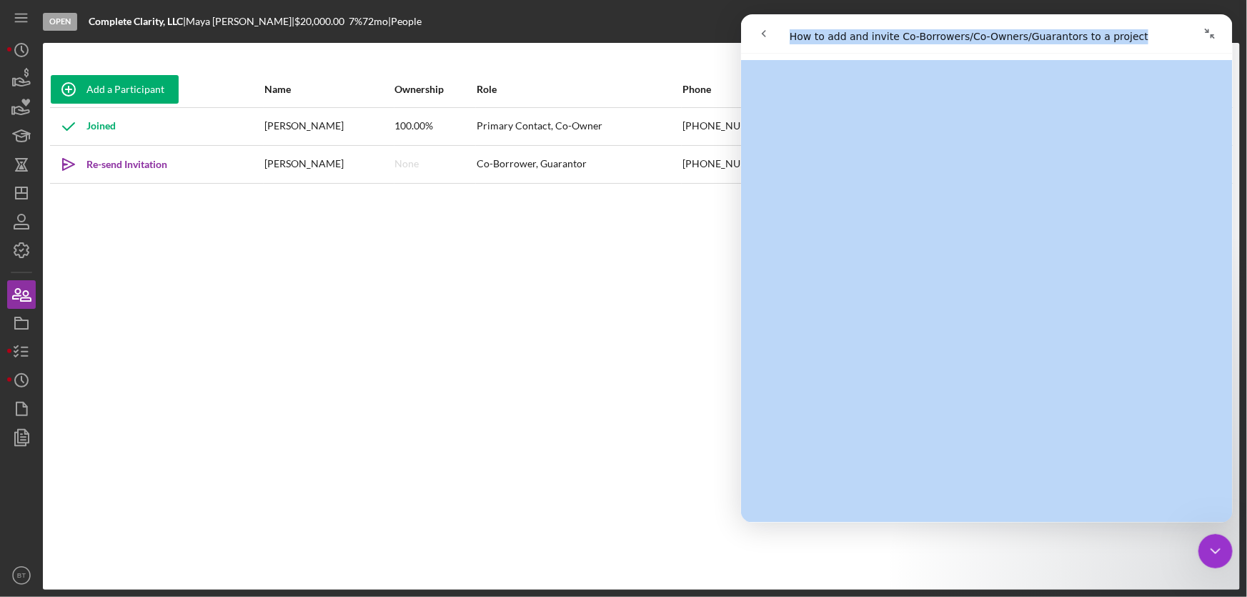
click at [765, 31] on icon "go back" at bounding box center [762, 33] width 11 height 11
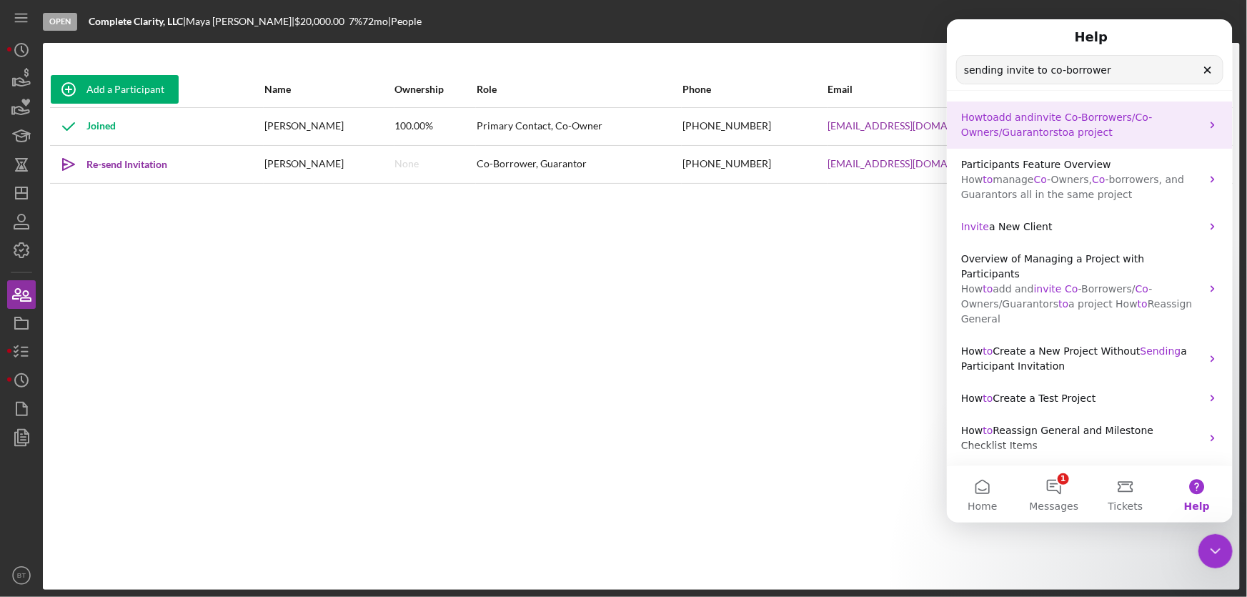
click at [1089, 123] on span "-Borrowers/" at bounding box center [1106, 116] width 57 height 11
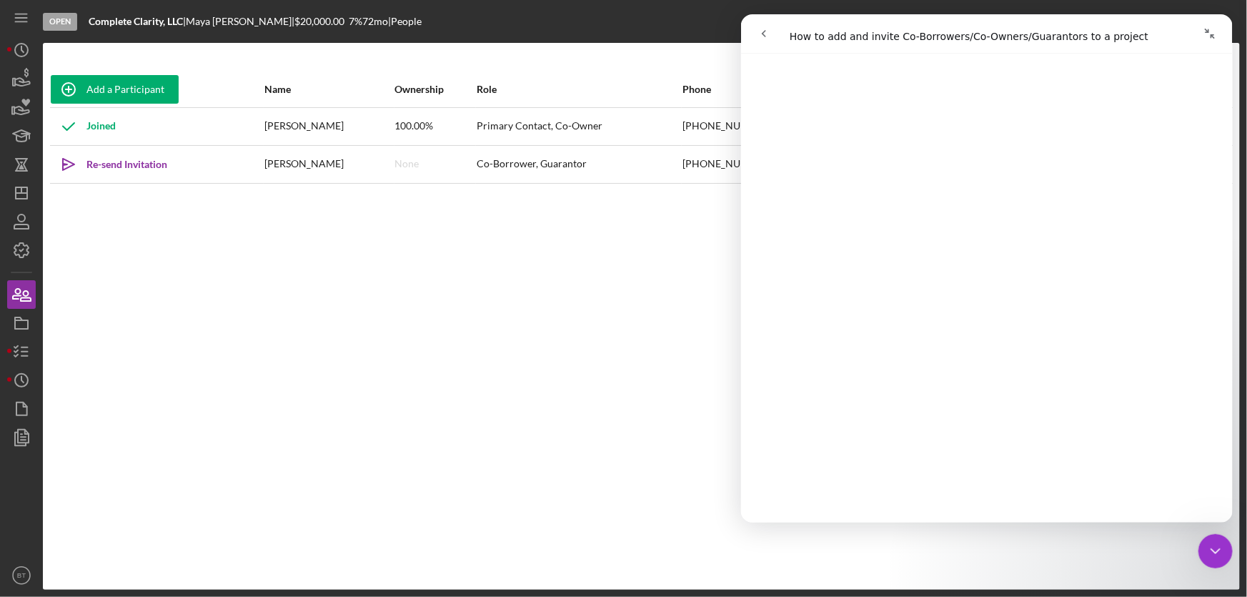
scroll to position [2598, 0]
click at [1215, 33] on button "Collapse window" at bounding box center [1208, 33] width 27 height 27
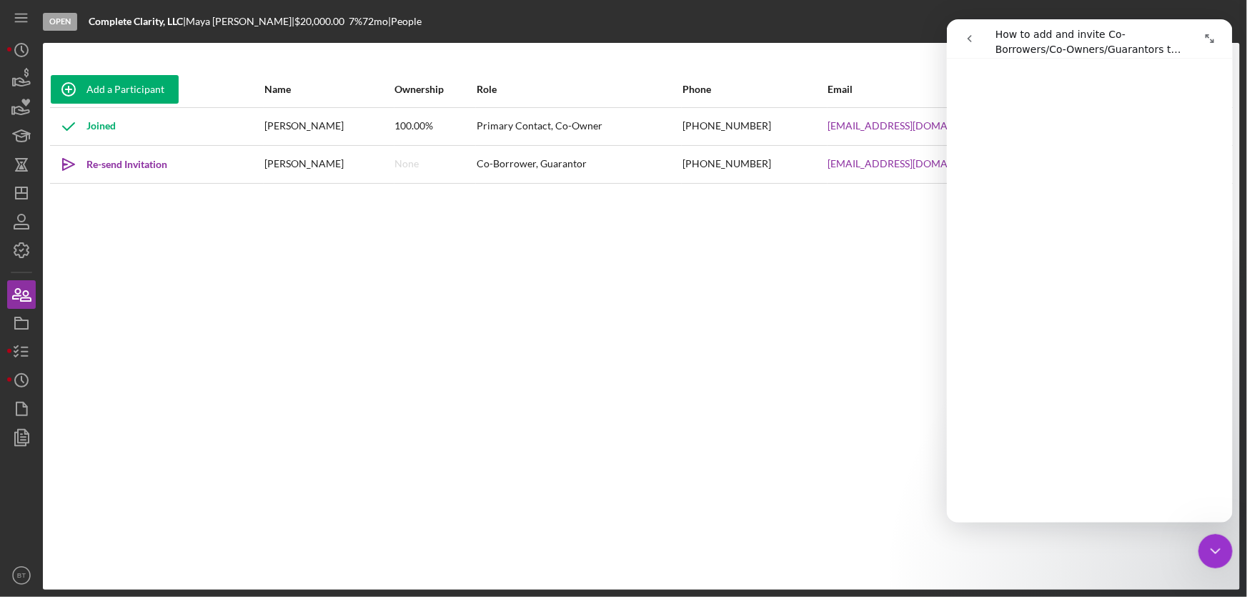
scroll to position [2637, 0]
click at [797, 244] on div "Add a Participant Name Ownership Role Phone Email Checklist Actions Joined [PER…" at bounding box center [641, 315] width 1197 height 489
click at [780, 279] on div "Add a Participant Name Ownership Role Phone Email Checklist Actions Joined [PER…" at bounding box center [641, 315] width 1197 height 489
click at [967, 36] on icon "go back" at bounding box center [968, 38] width 11 height 11
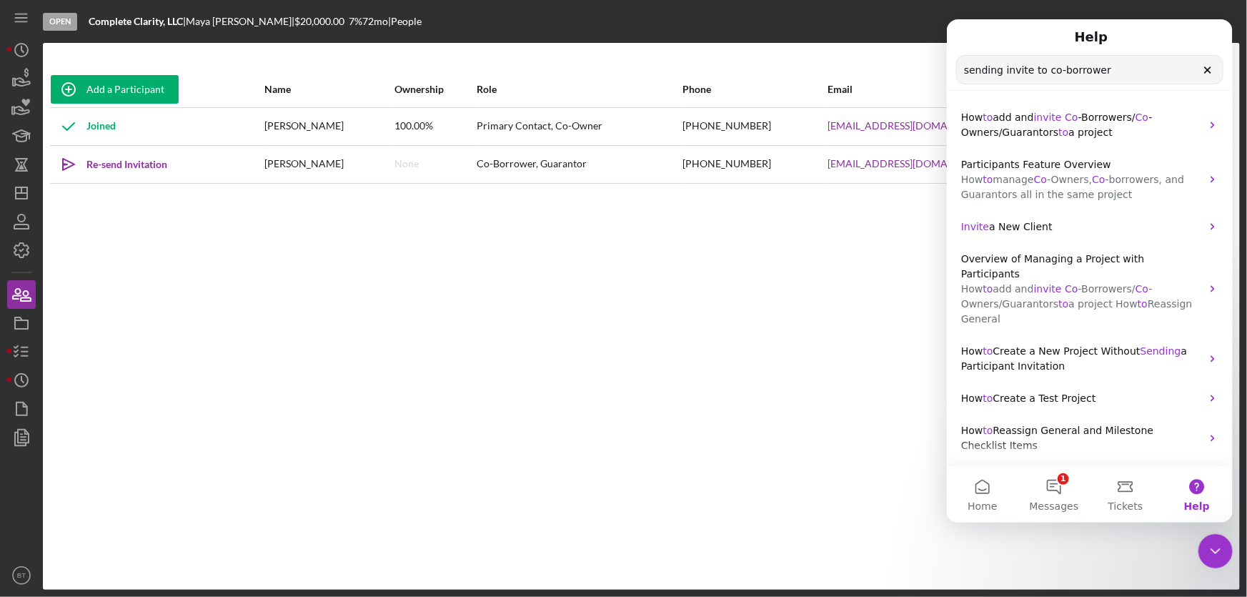
click at [1215, 548] on icon "Close Intercom Messenger" at bounding box center [1214, 550] width 17 height 17
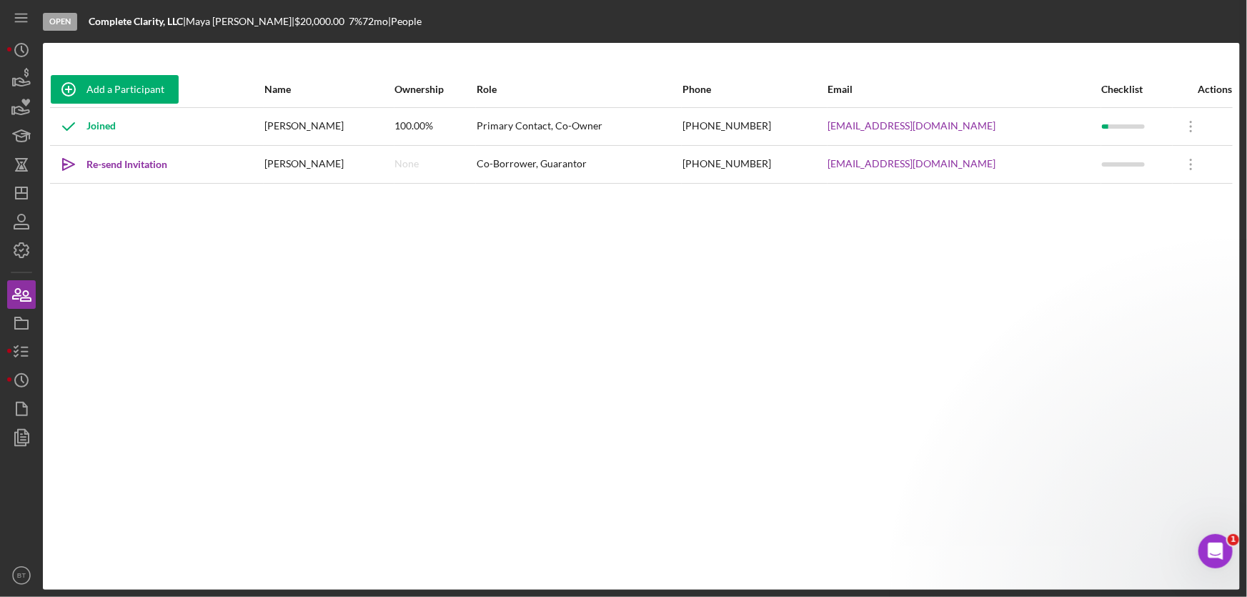
scroll to position [0, 0]
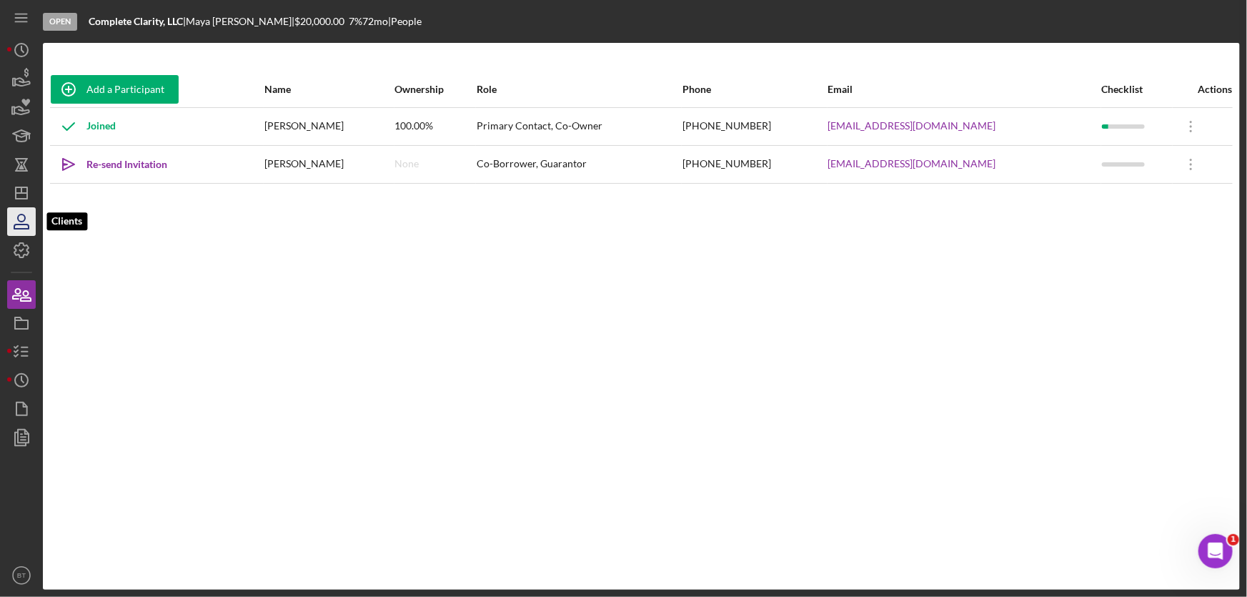
click at [16, 222] on icon "button" at bounding box center [22, 222] width 36 height 36
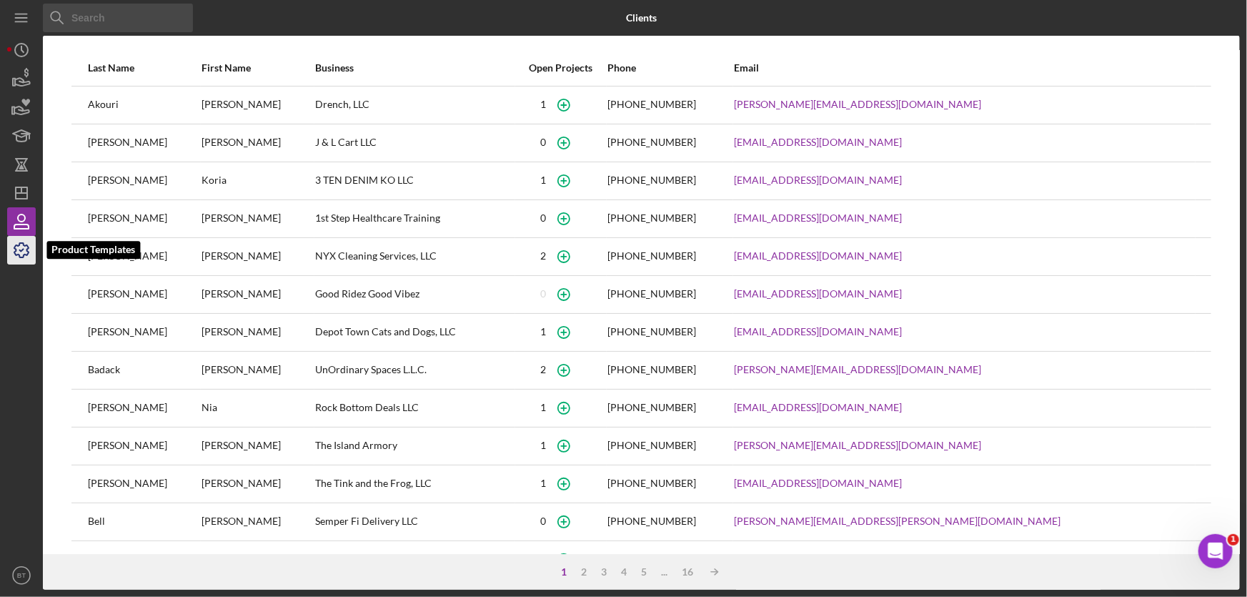
click at [20, 241] on icon "button" at bounding box center [22, 250] width 36 height 36
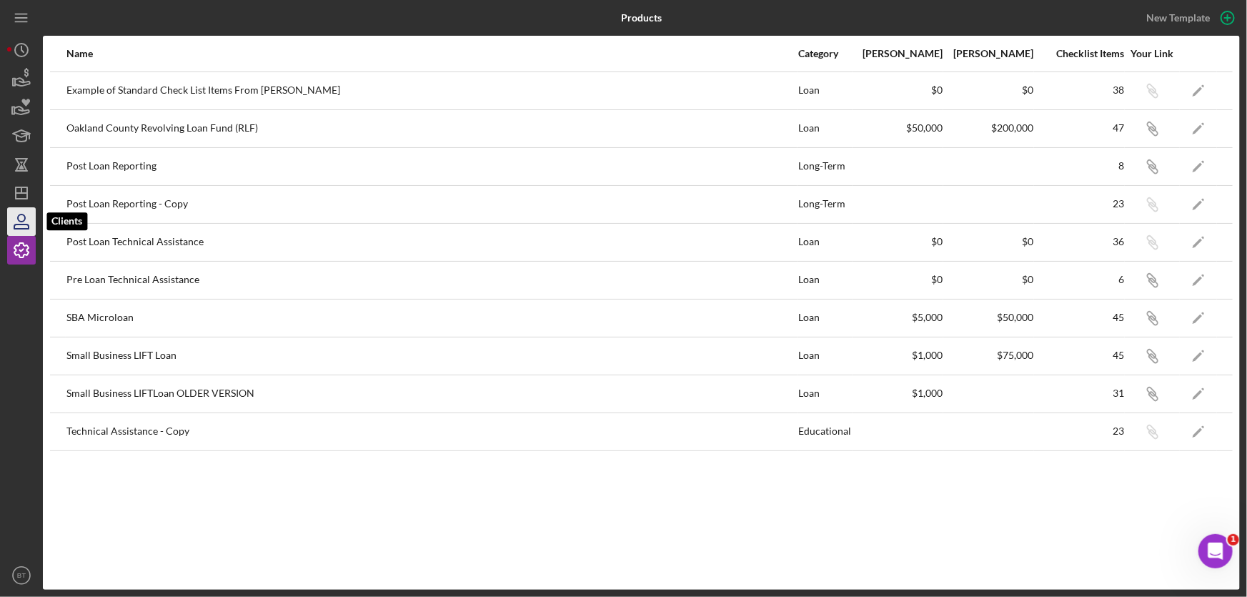
click at [21, 224] on icon "button" at bounding box center [22, 222] width 36 height 36
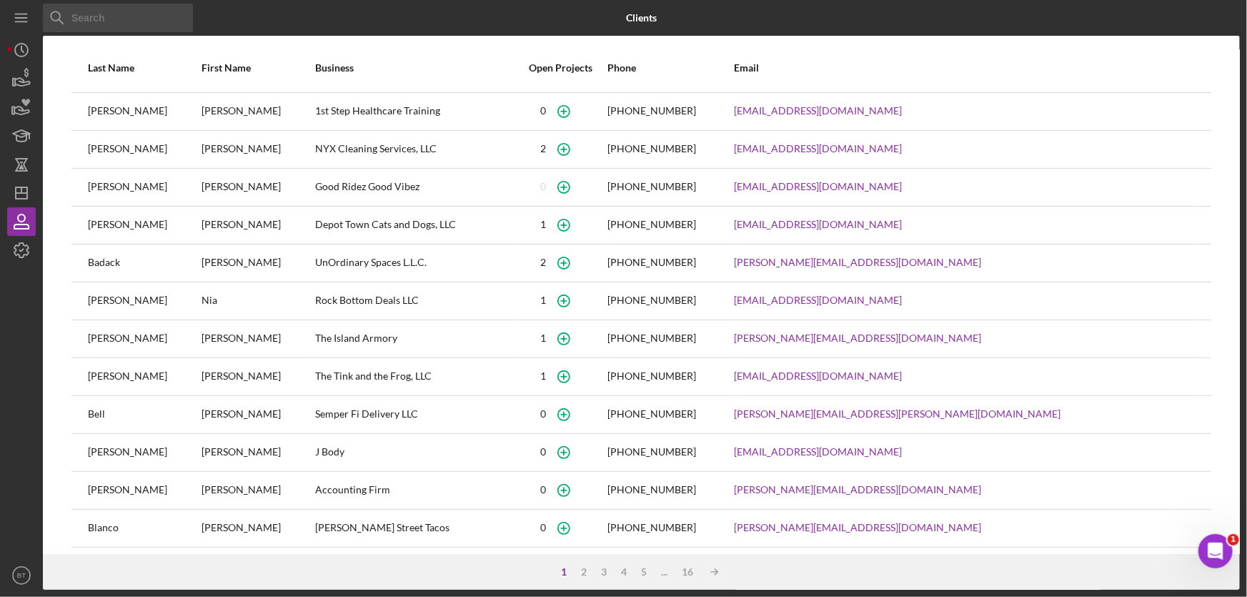
scroll to position [113, 0]
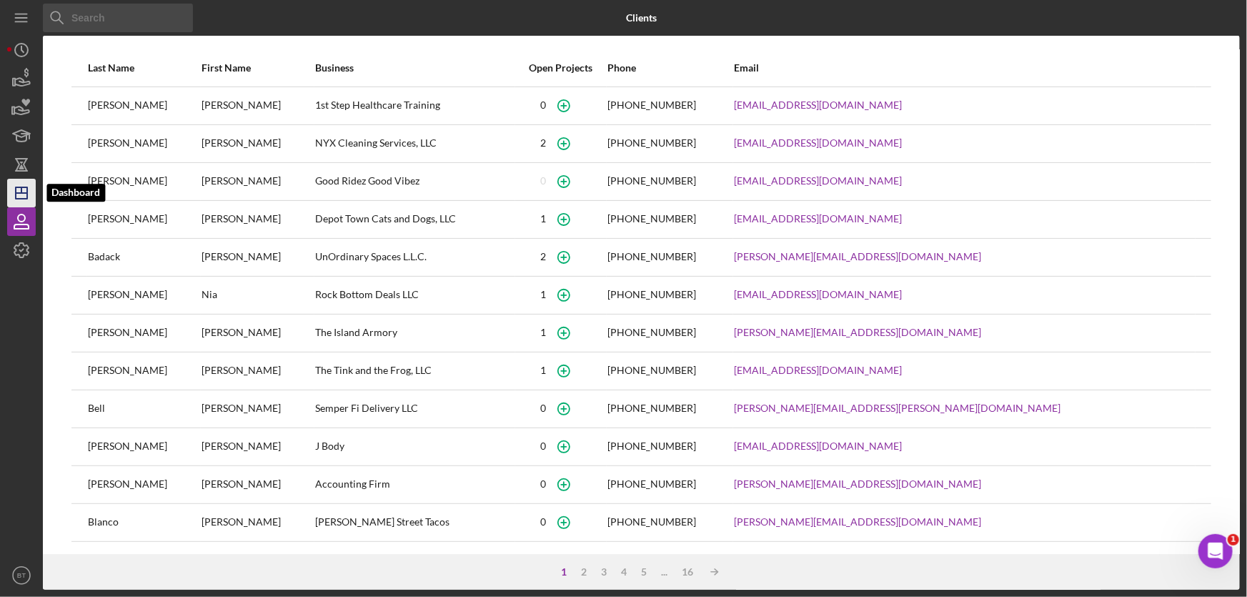
click at [19, 193] on line "button" at bounding box center [21, 193] width 11 height 0
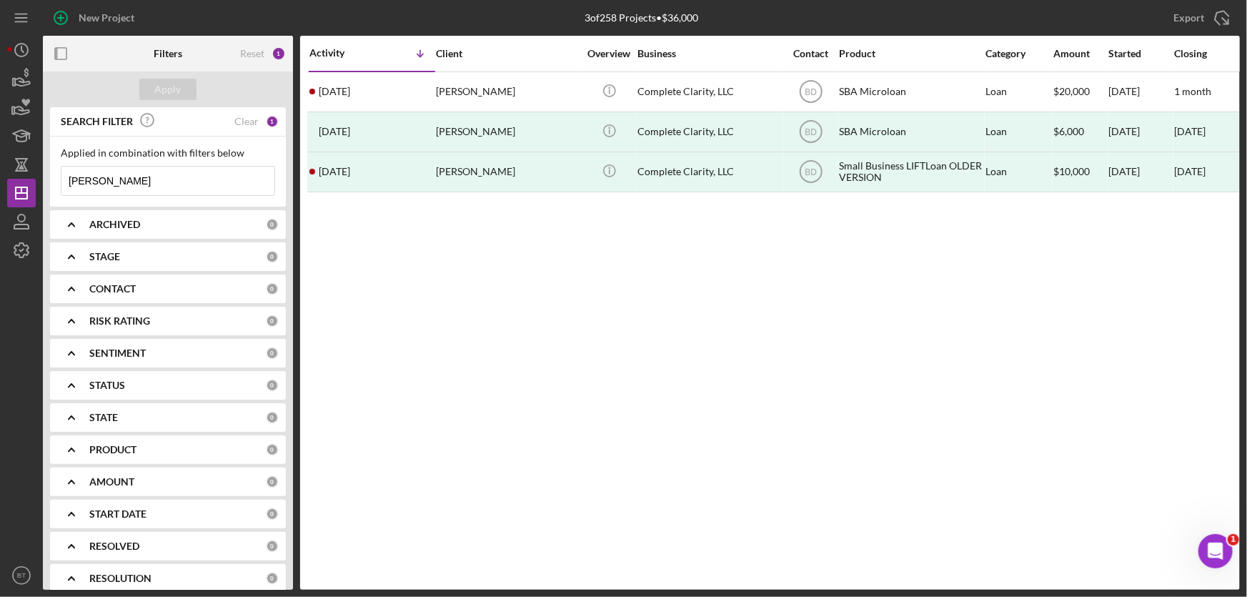
click at [111, 182] on input "[PERSON_NAME]" at bounding box center [167, 180] width 213 height 29
click at [260, 289] on div "CONTACT" at bounding box center [177, 288] width 176 height 11
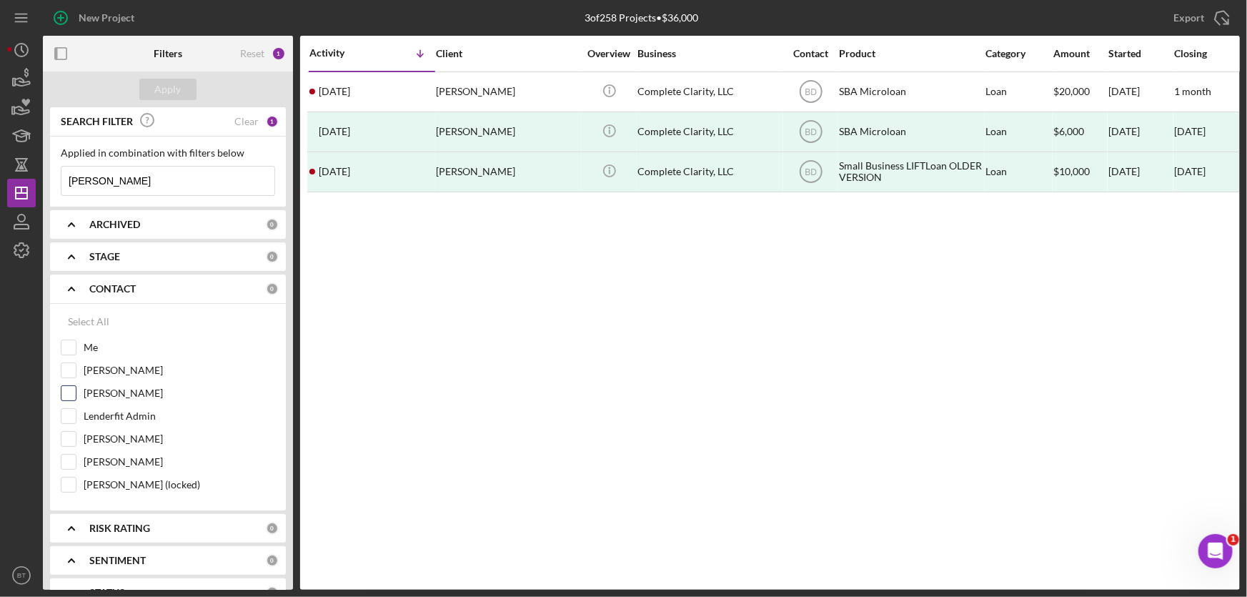
click at [68, 394] on input "[PERSON_NAME]" at bounding box center [68, 393] width 14 height 14
checkbox input "true"
click at [167, 86] on div "Apply" at bounding box center [168, 89] width 26 height 21
click at [242, 121] on div "Clear" at bounding box center [246, 121] width 24 height 11
click at [173, 86] on div "Apply" at bounding box center [168, 89] width 26 height 21
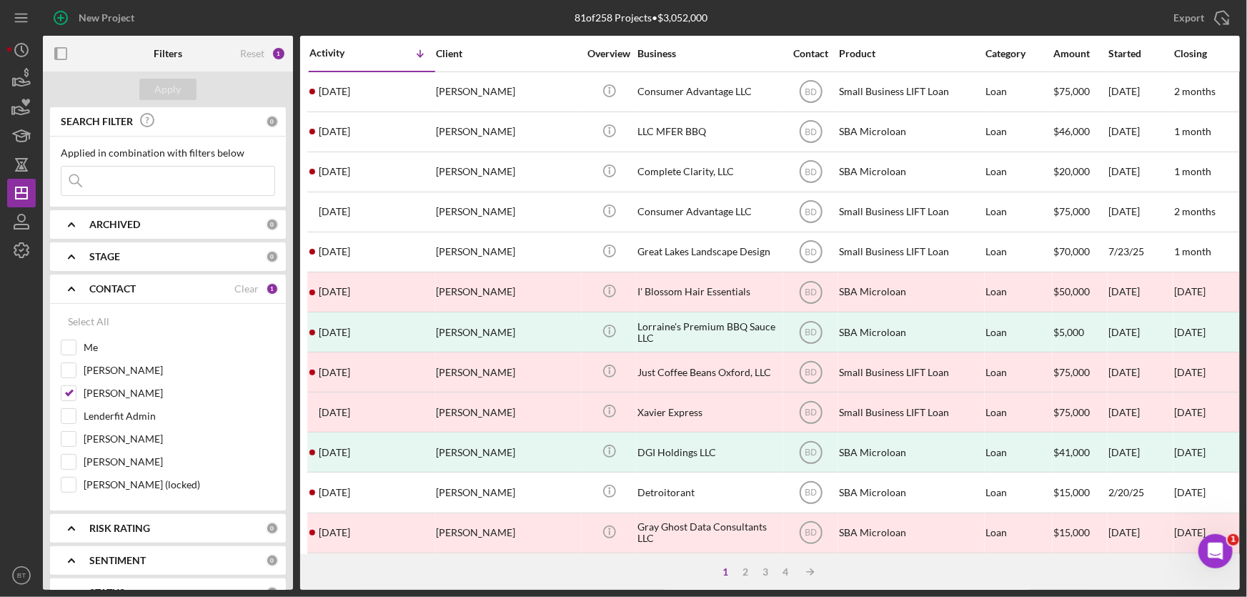
click at [122, 184] on input at bounding box center [167, 180] width 213 height 29
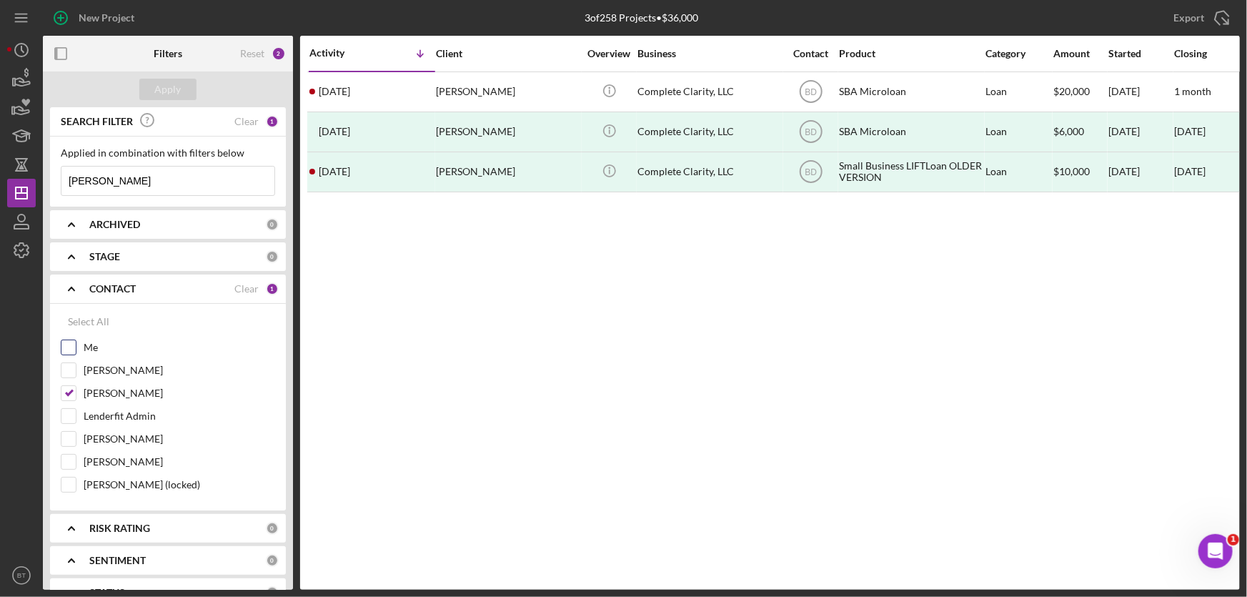
type input "[PERSON_NAME]"
click at [66, 344] on input "Me" at bounding box center [68, 347] width 14 height 14
checkbox input "true"
click at [590, 325] on div "Activity Icon/Table Sort Arrow Client Overview Business Contact Product Categor…" at bounding box center [770, 313] width 940 height 554
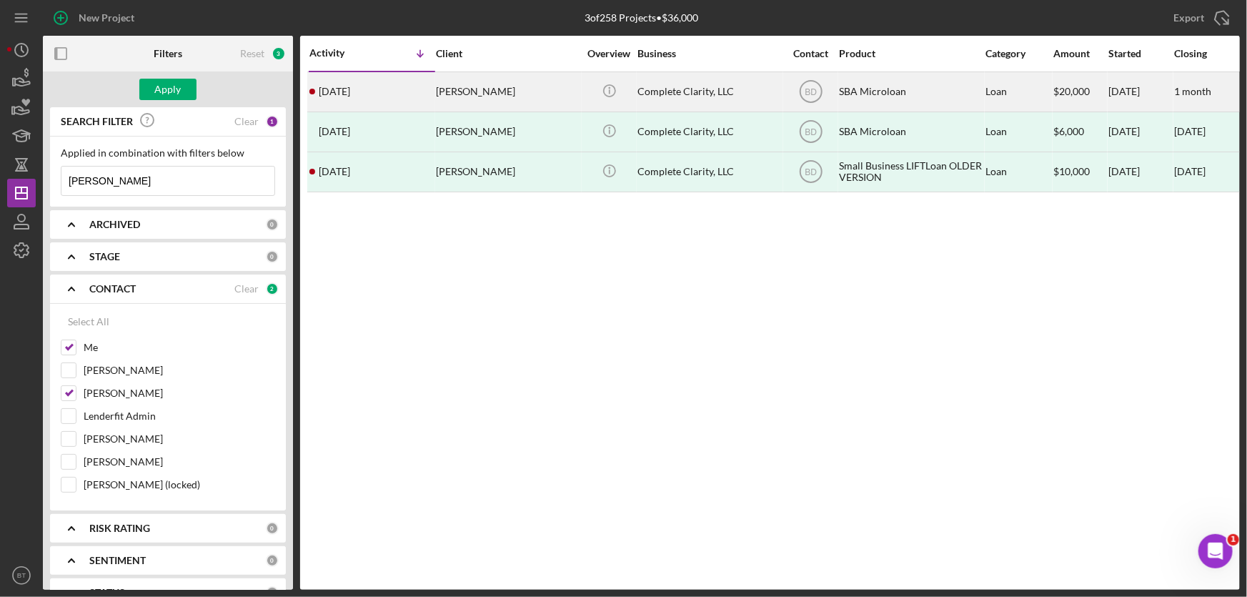
click at [1113, 90] on div "[DATE]" at bounding box center [1140, 92] width 64 height 38
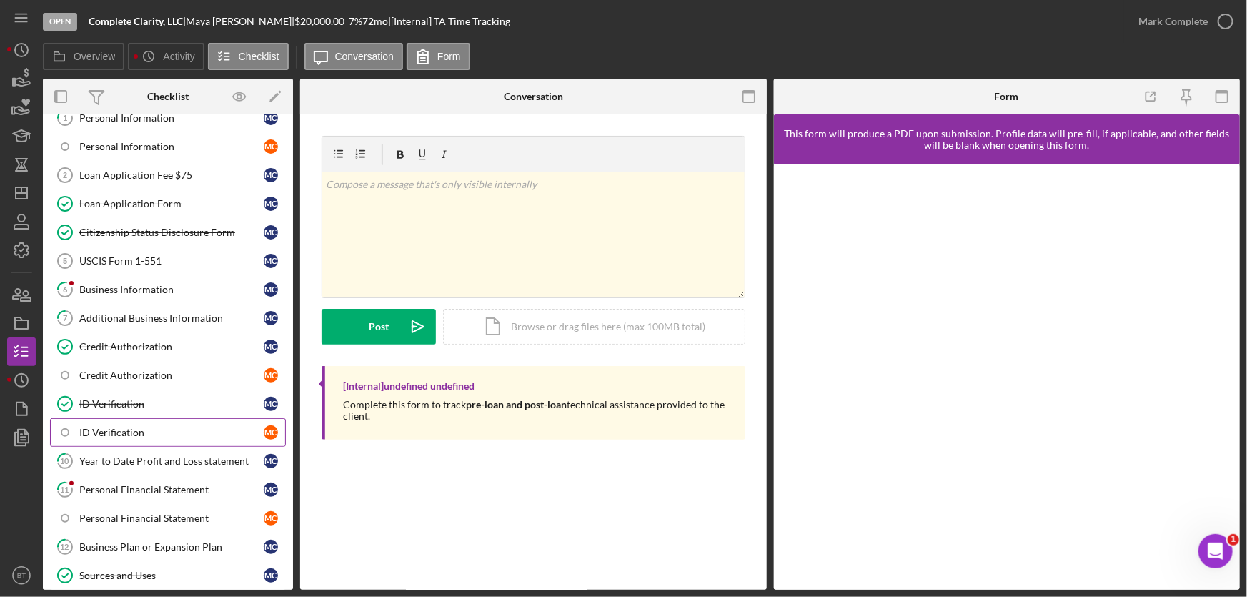
scroll to position [129, 0]
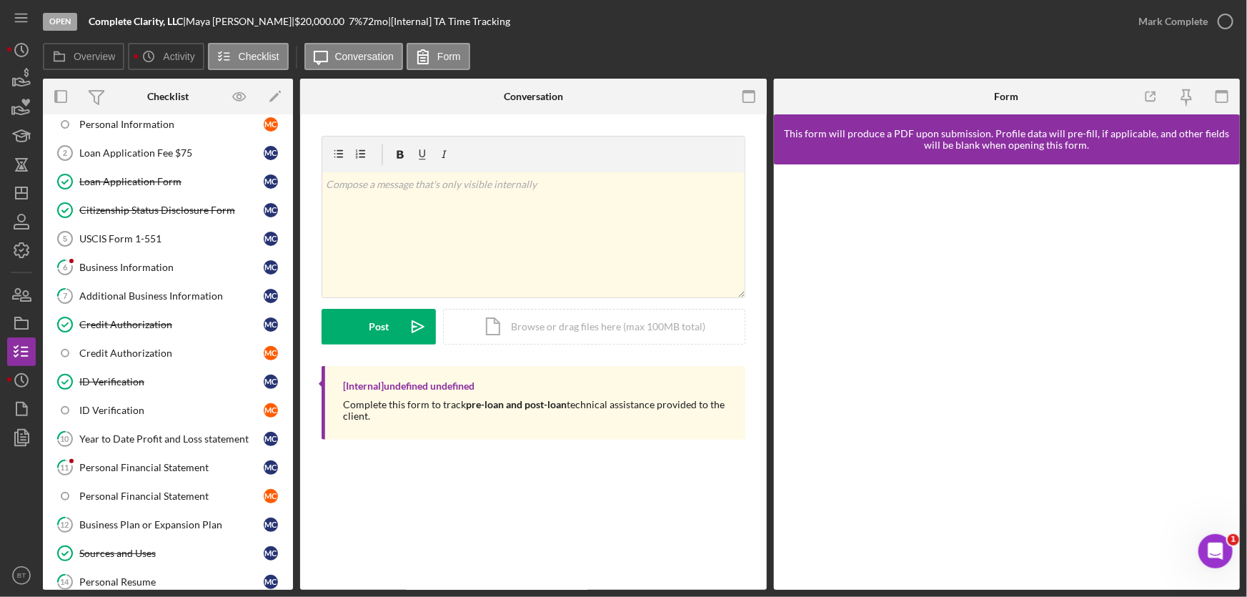
click at [1225, 546] on icon "Open Intercom Messenger" at bounding box center [1215, 551] width 24 height 24
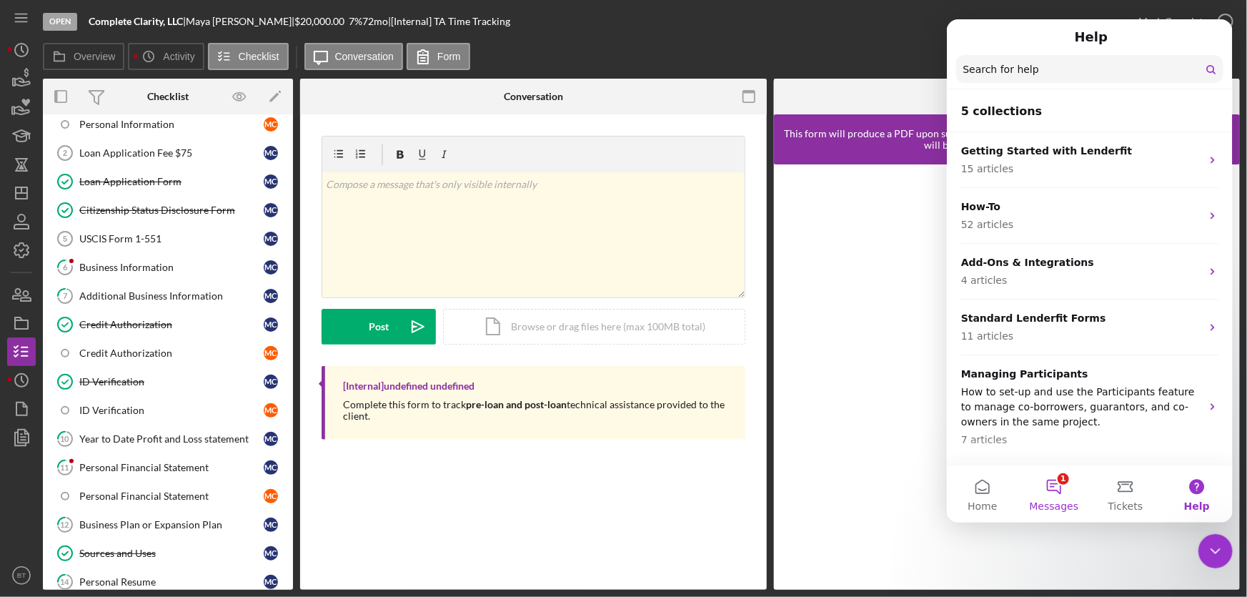
click at [1051, 490] on button "1 Messages" at bounding box center [1053, 493] width 71 height 57
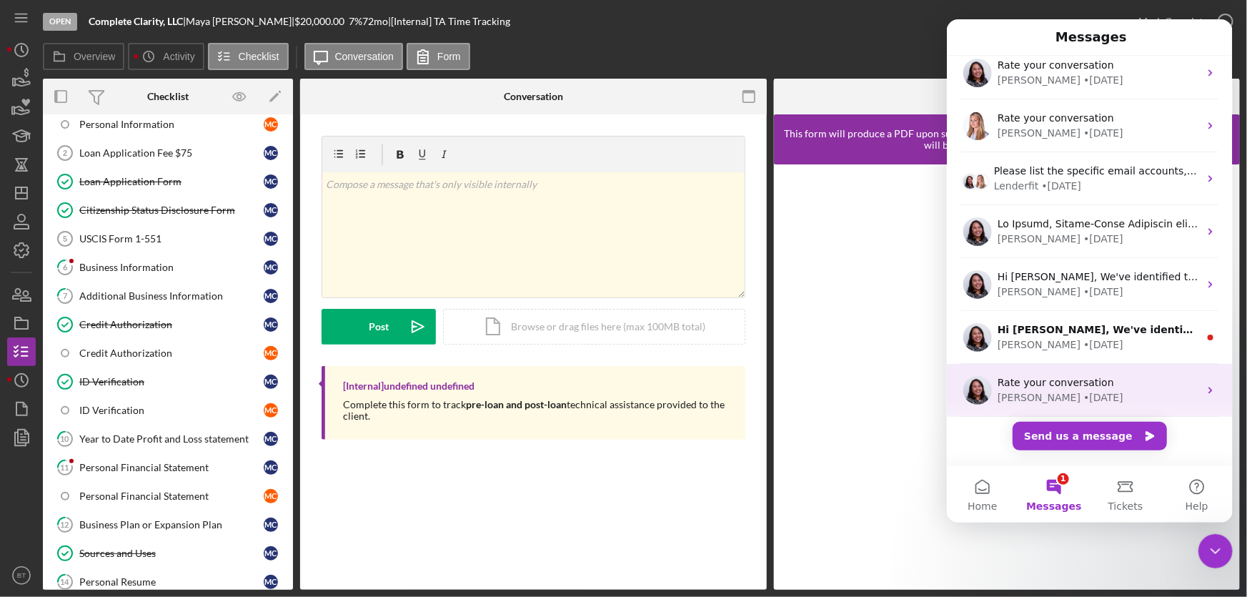
scroll to position [177, 0]
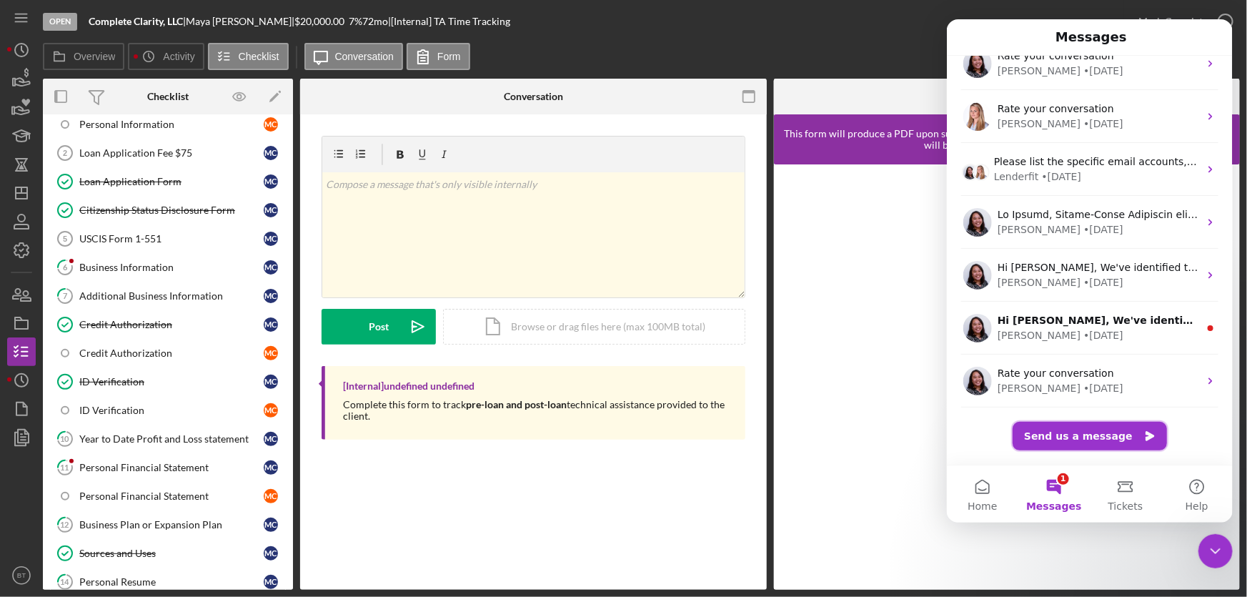
click at [1116, 437] on button "Send us a message" at bounding box center [1089, 436] width 154 height 29
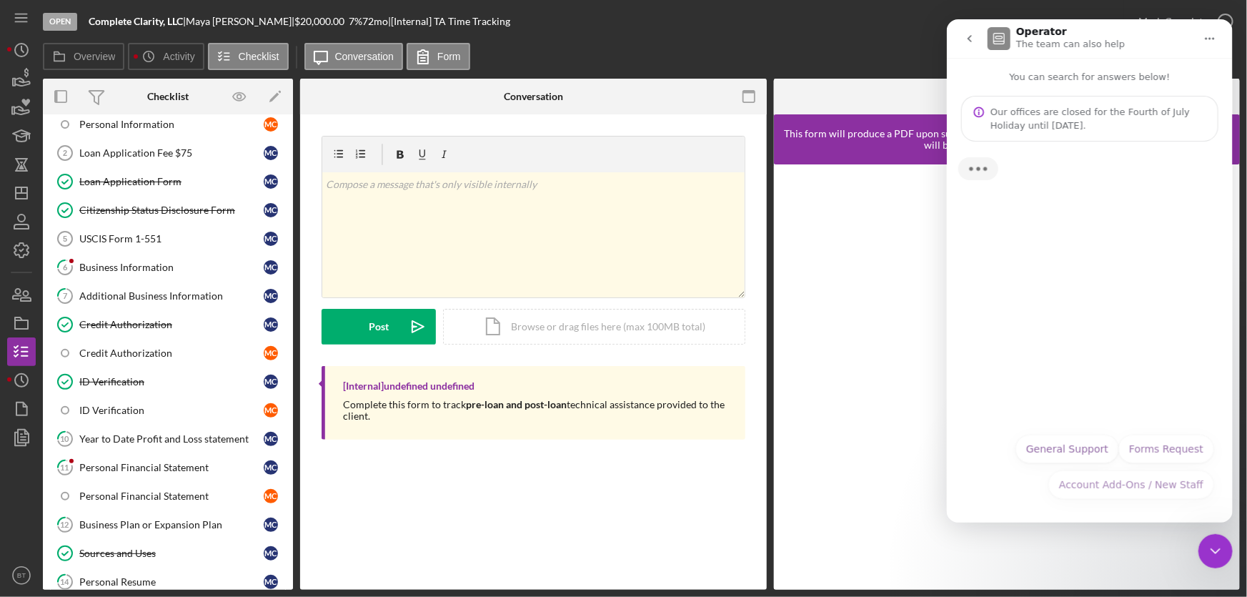
scroll to position [119, 0]
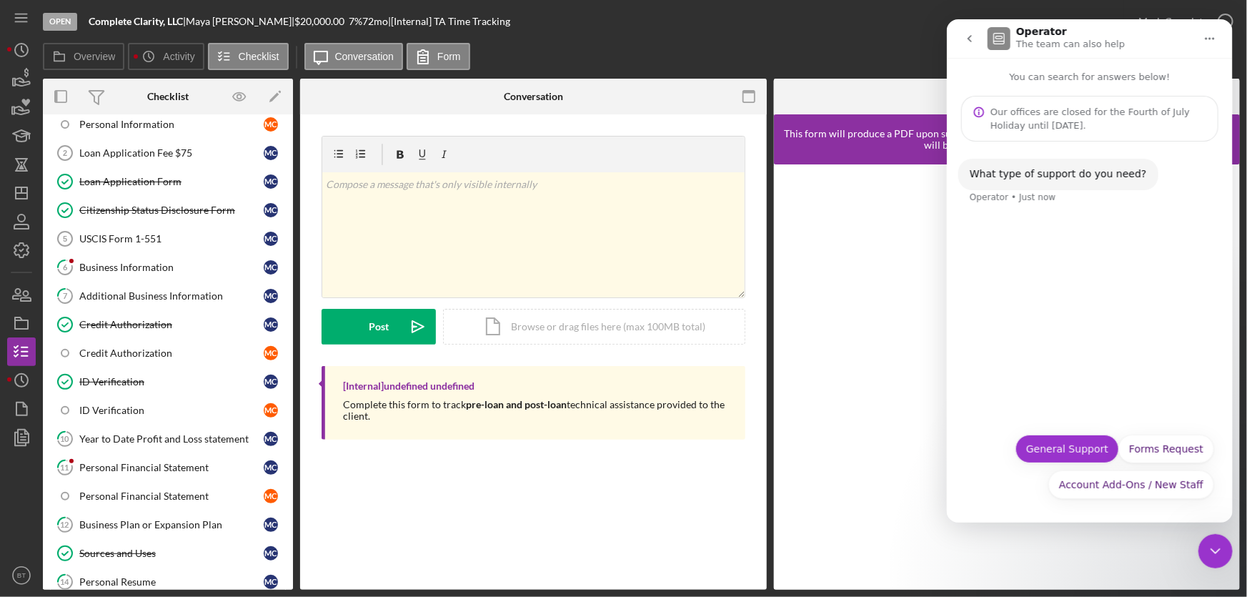
click at [1080, 444] on button "General Support" at bounding box center [1067, 448] width 104 height 29
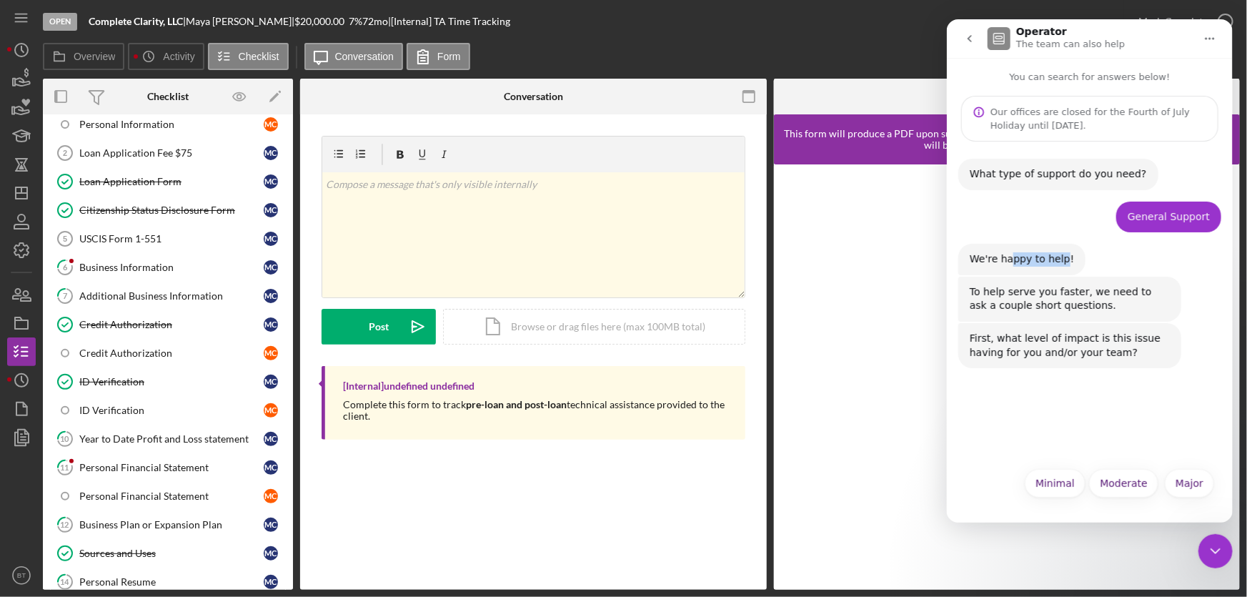
drag, startPoint x: 1005, startPoint y: 262, endPoint x: 1058, endPoint y: 258, distance: 53.1
click at [1058, 258] on div "We're happy to help!" at bounding box center [1021, 259] width 104 height 14
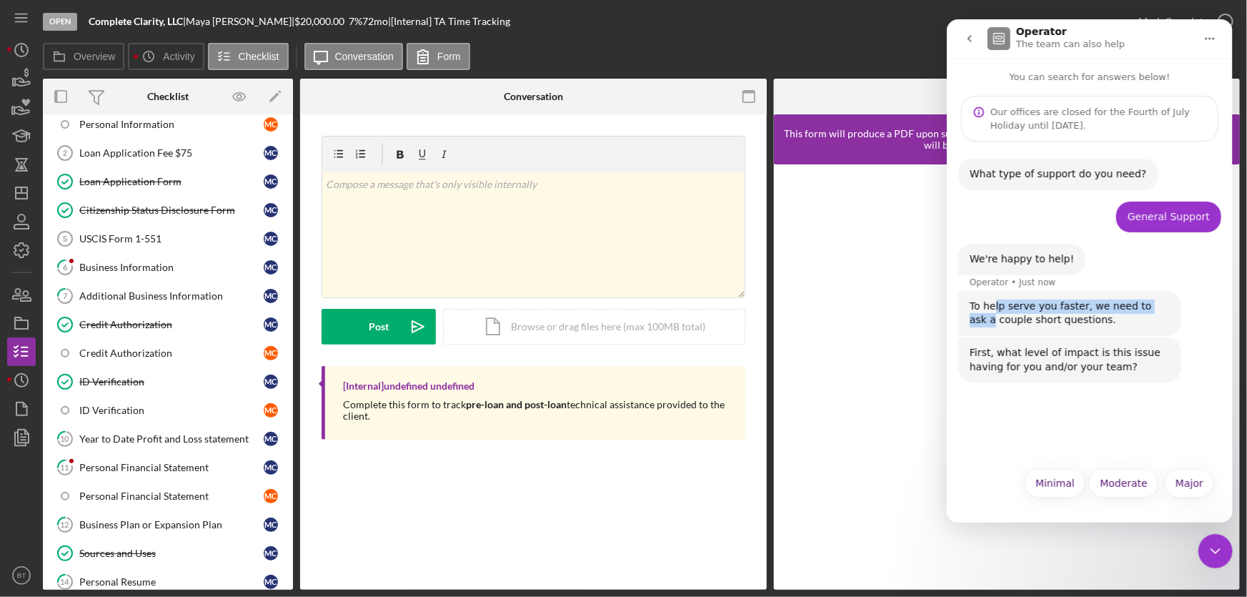
drag, startPoint x: 993, startPoint y: 304, endPoint x: 1153, endPoint y: 312, distance: 160.2
click at [1153, 312] on div "To help serve you faster, we need to ask a couple short questions." at bounding box center [1069, 313] width 200 height 28
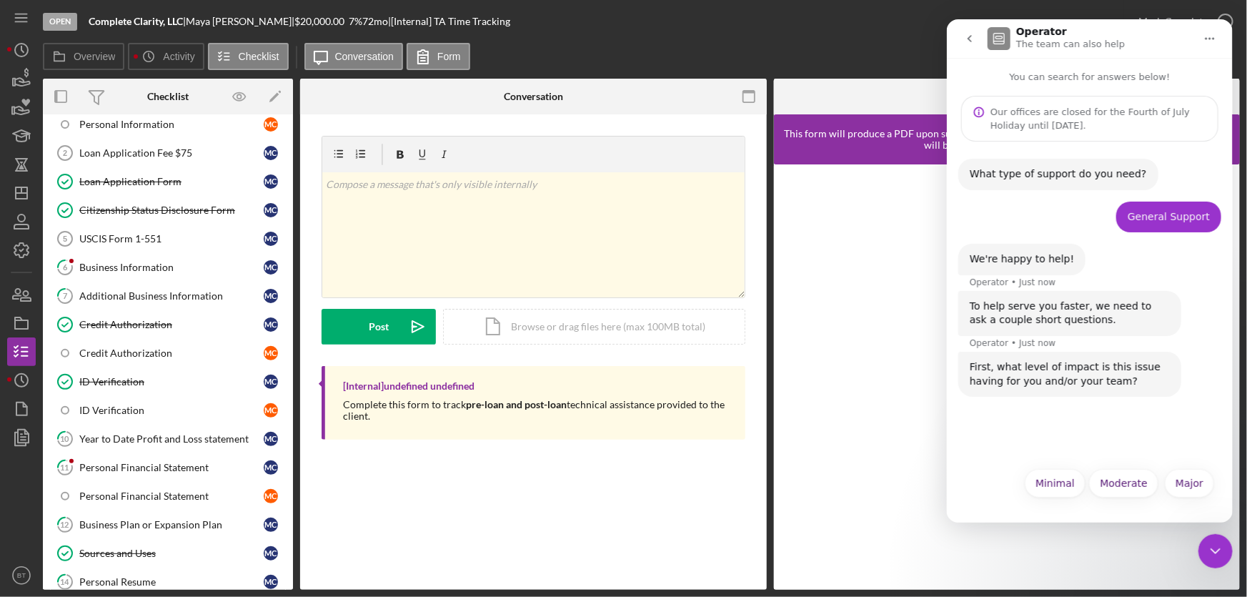
click at [1117, 347] on div "To help serve you faster, we need to ask a couple short questions. Operator • J…" at bounding box center [1089, 321] width 263 height 61
click at [1182, 482] on button "Major" at bounding box center [1188, 483] width 49 height 29
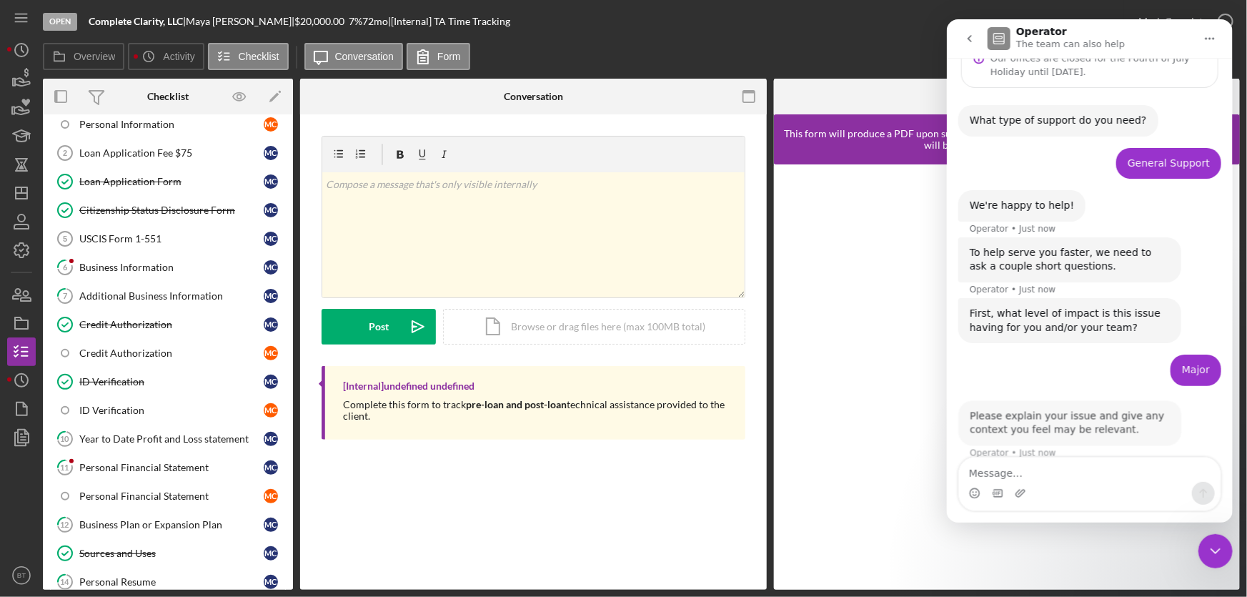
scroll to position [68, 0]
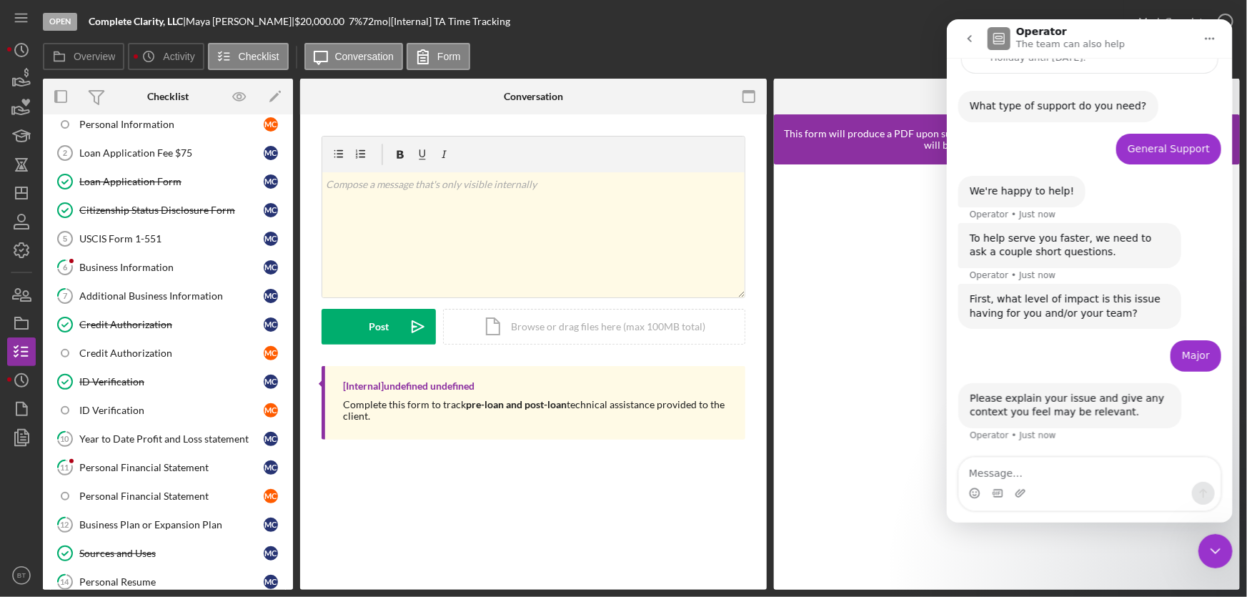
click at [1060, 483] on div "Intercom messenger" at bounding box center [1089, 493] width 262 height 23
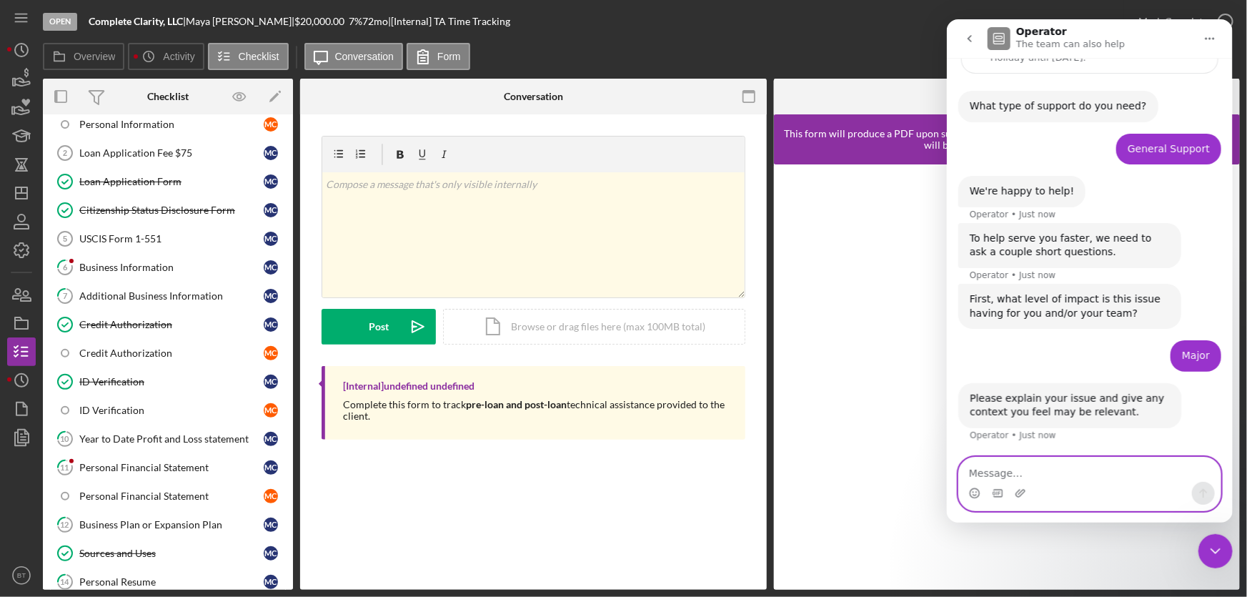
click at [1060, 479] on textarea "Message…" at bounding box center [1089, 469] width 262 height 24
type textarea "Borrower is not receiving invitation lin"
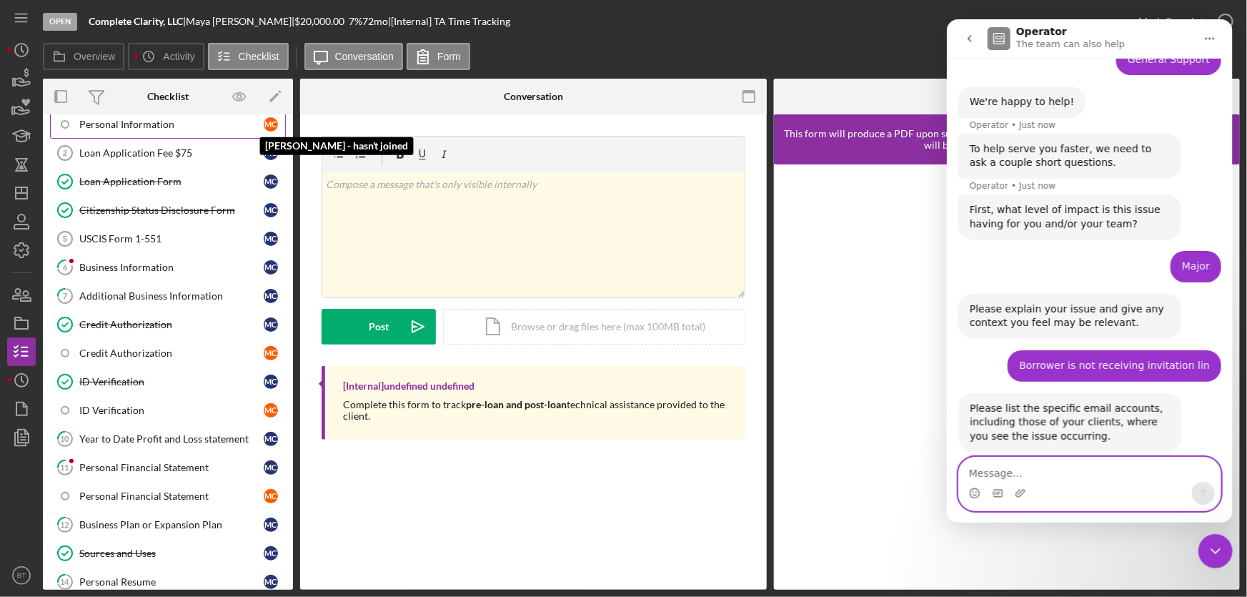
scroll to position [181, 0]
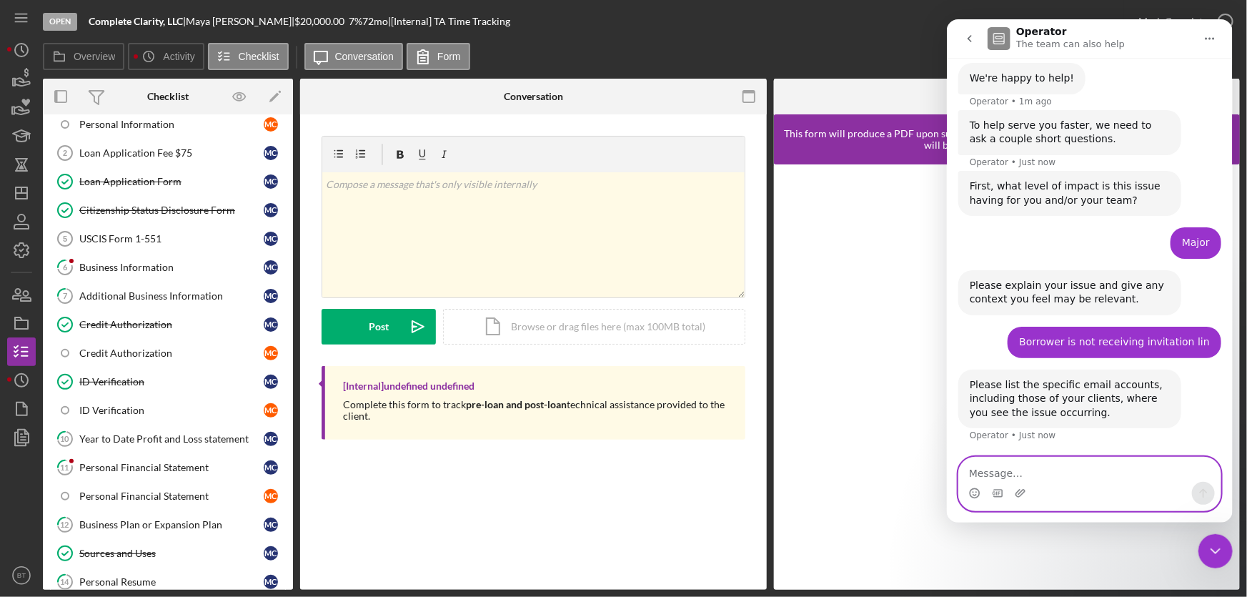
click at [990, 477] on textarea "Message…" at bounding box center [1089, 469] width 262 height 24
paste textarea "[EMAIL_ADDRESS][DOMAIN_NAME]"
type textarea "[EMAIL_ADDRESS][DOMAIN_NAME]"
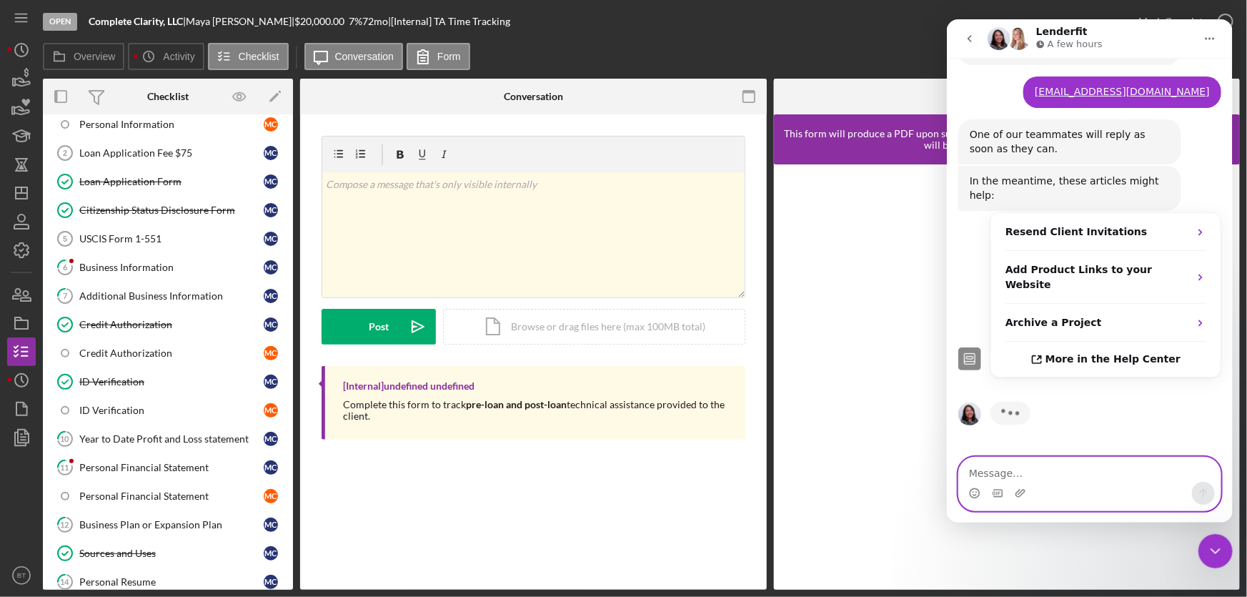
scroll to position [545, 0]
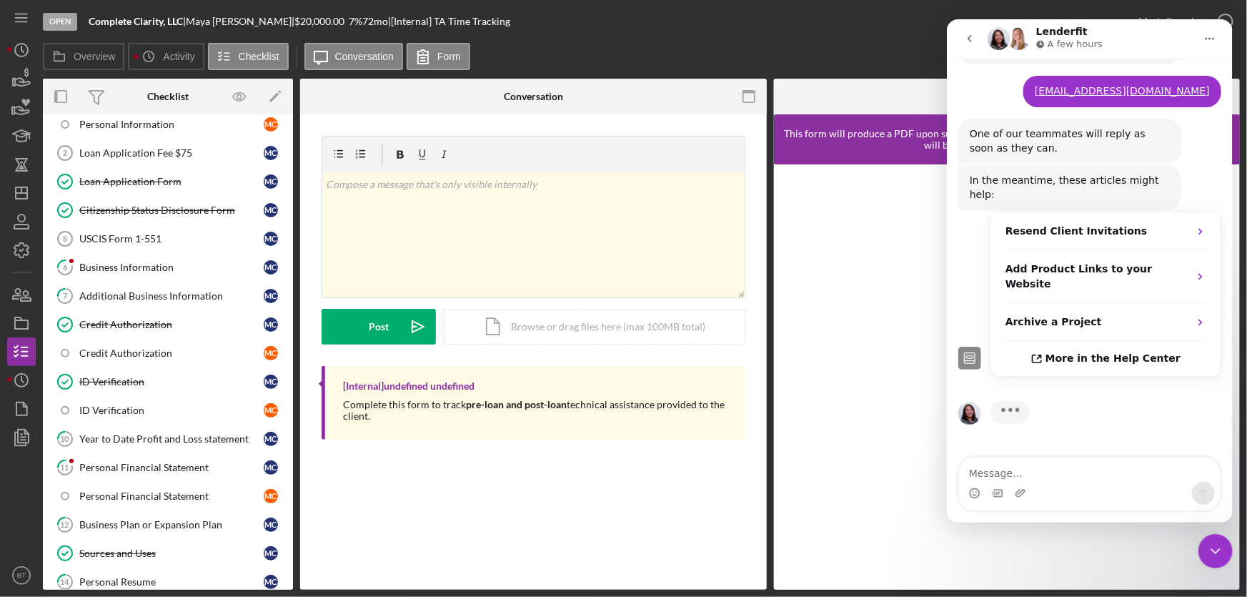
click at [1213, 542] on icon "Close Intercom Messenger" at bounding box center [1214, 550] width 17 height 17
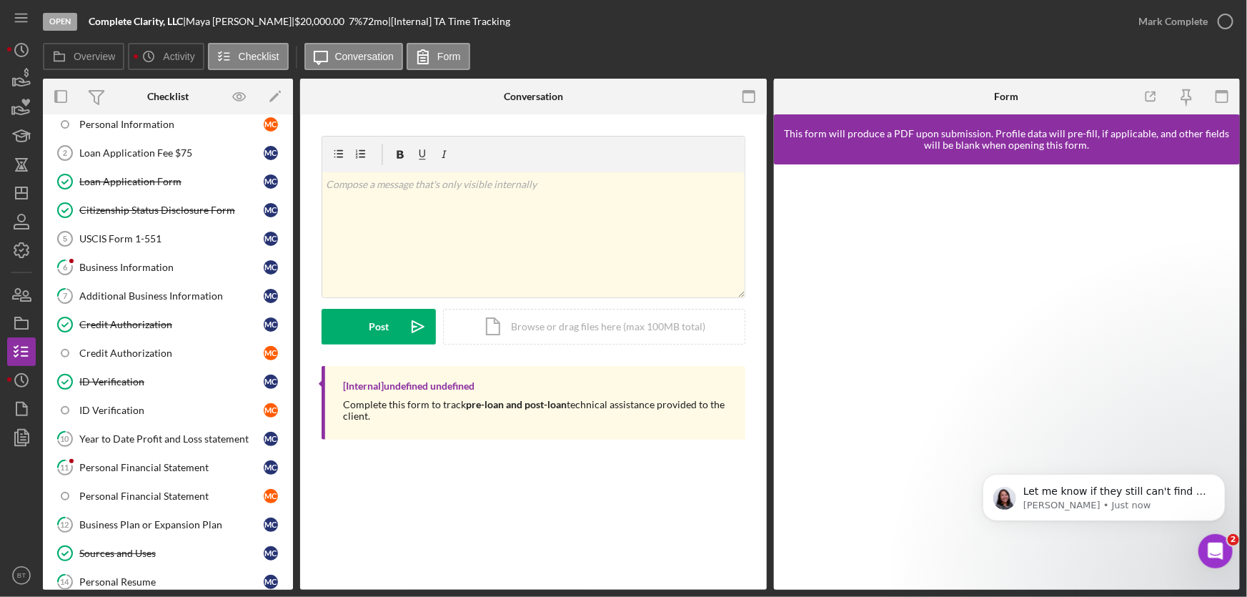
scroll to position [730, 0]
click at [1136, 499] on p "[PERSON_NAME] • 28m ago" at bounding box center [1115, 504] width 184 height 13
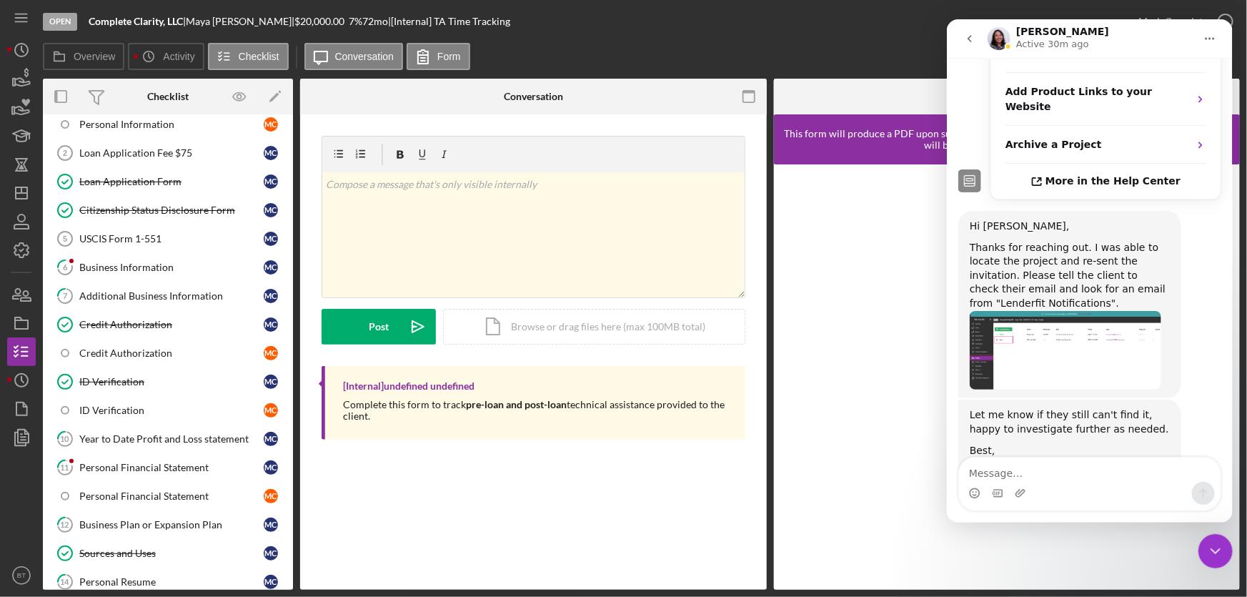
scroll to position [725, 0]
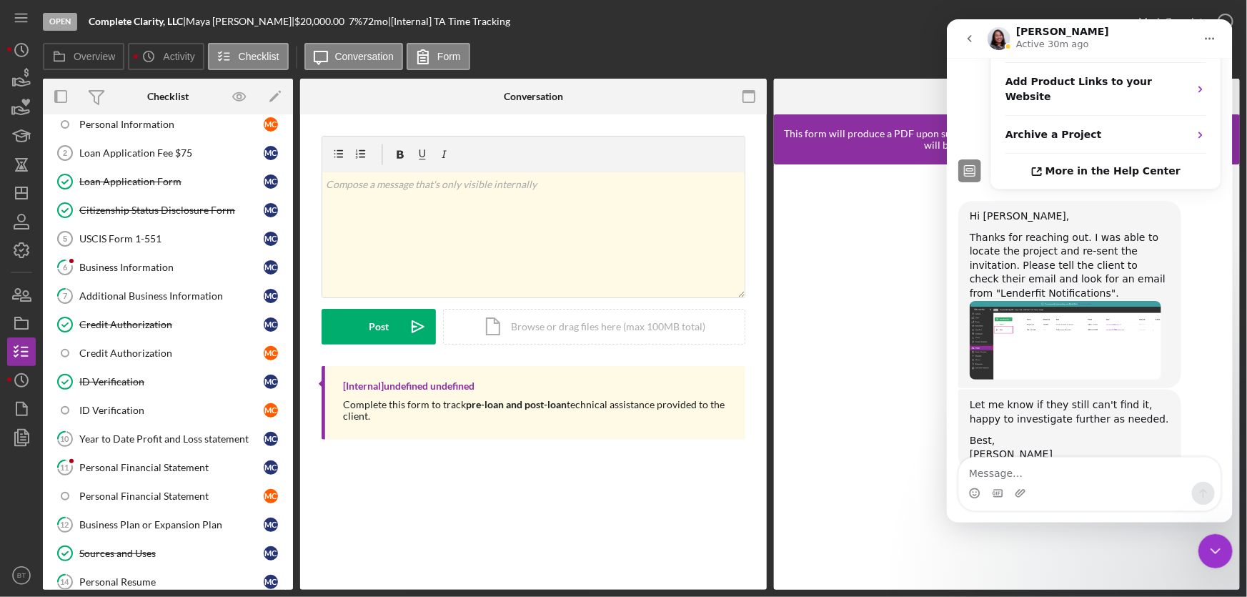
click at [1029, 469] on textarea "Message…" at bounding box center [1089, 469] width 262 height 24
type textarea "Thanks, [PERSON_NAME]. They cannot find it."
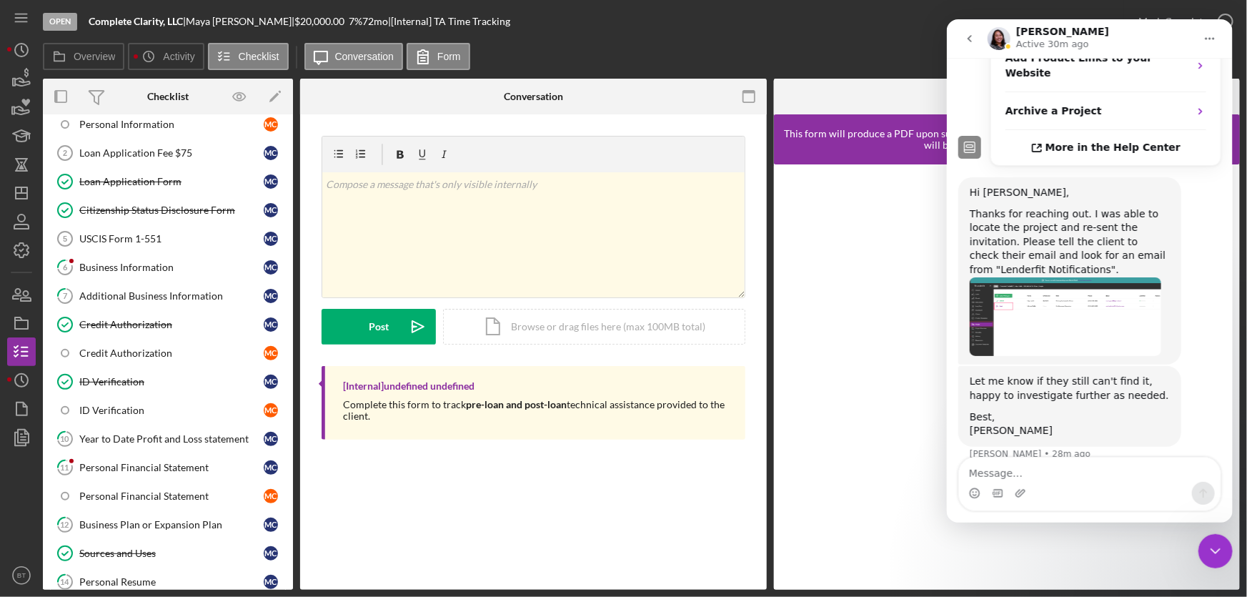
scroll to position [745, 0]
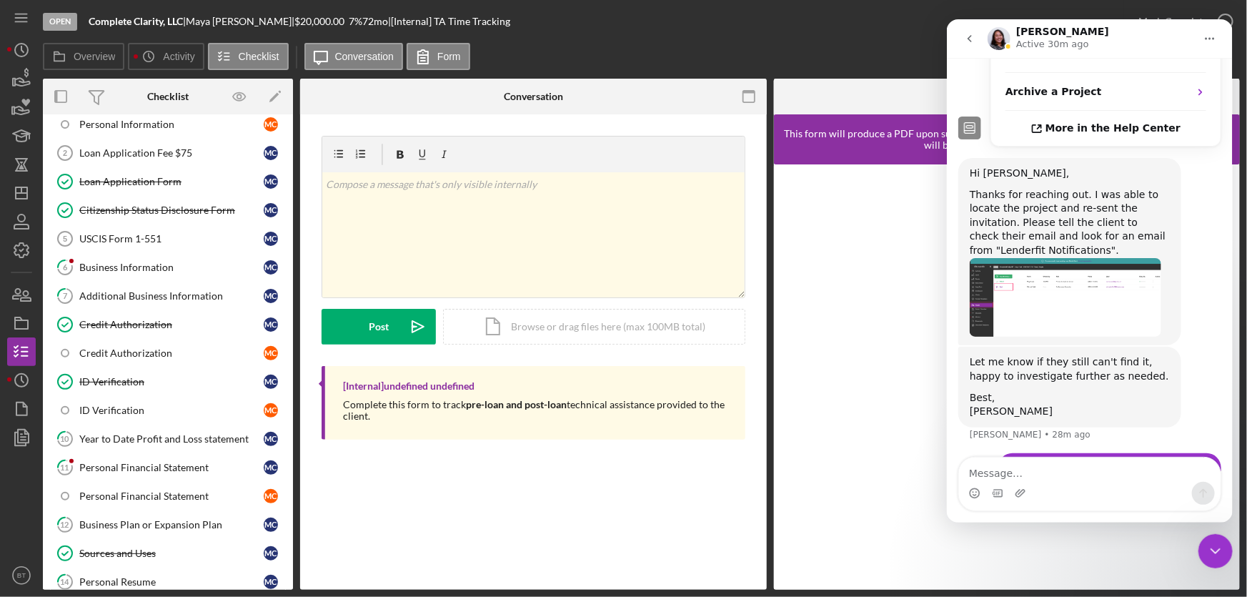
click at [1063, 258] on img "Christina says…" at bounding box center [1065, 297] width 192 height 79
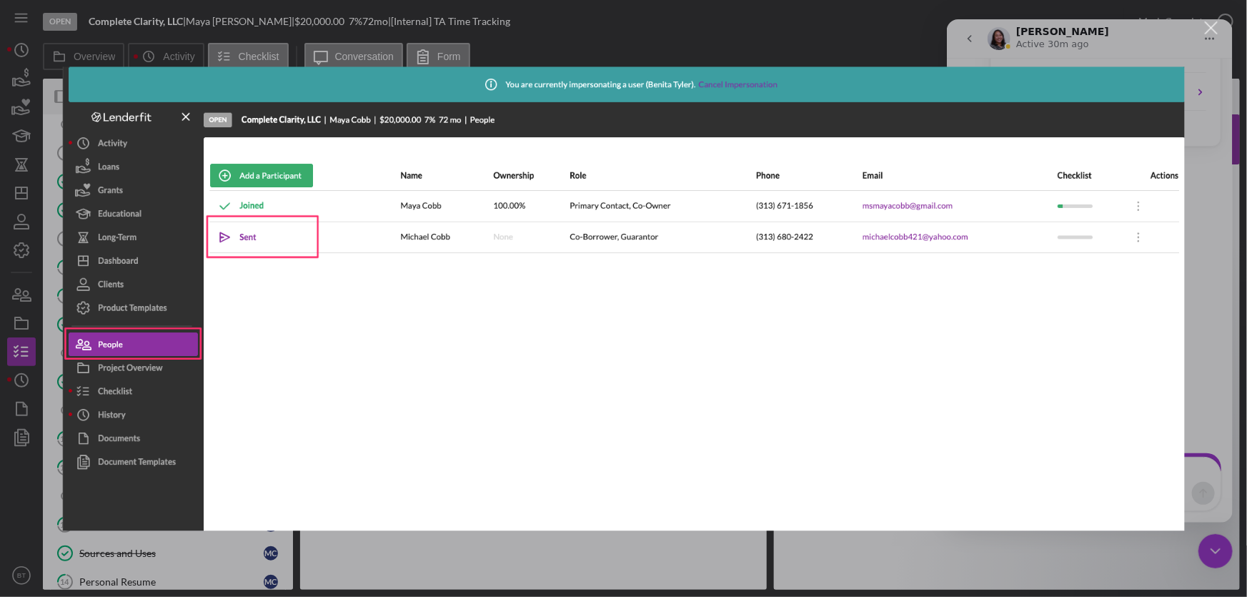
scroll to position [0, 0]
click at [1216, 29] on div "Close" at bounding box center [1212, 28] width 14 height 14
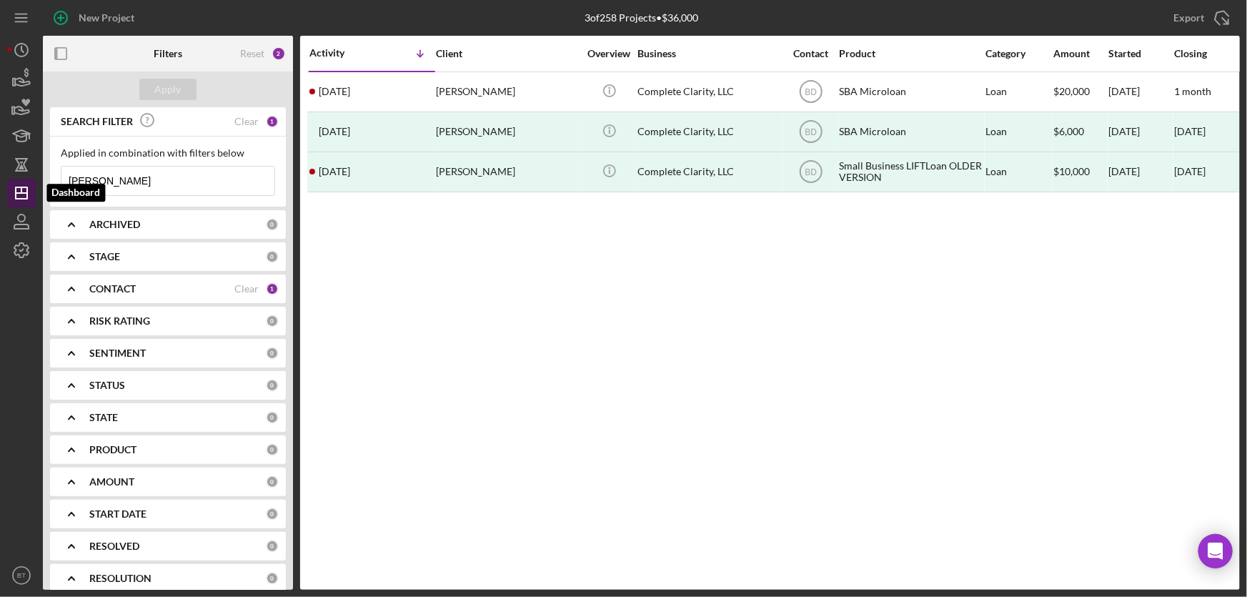
click at [14, 195] on icon "Icon/Dashboard" at bounding box center [22, 193] width 36 height 36
click at [275, 54] on div "2" at bounding box center [279, 53] width 14 height 14
click at [257, 53] on div "Reset" at bounding box center [252, 53] width 24 height 11
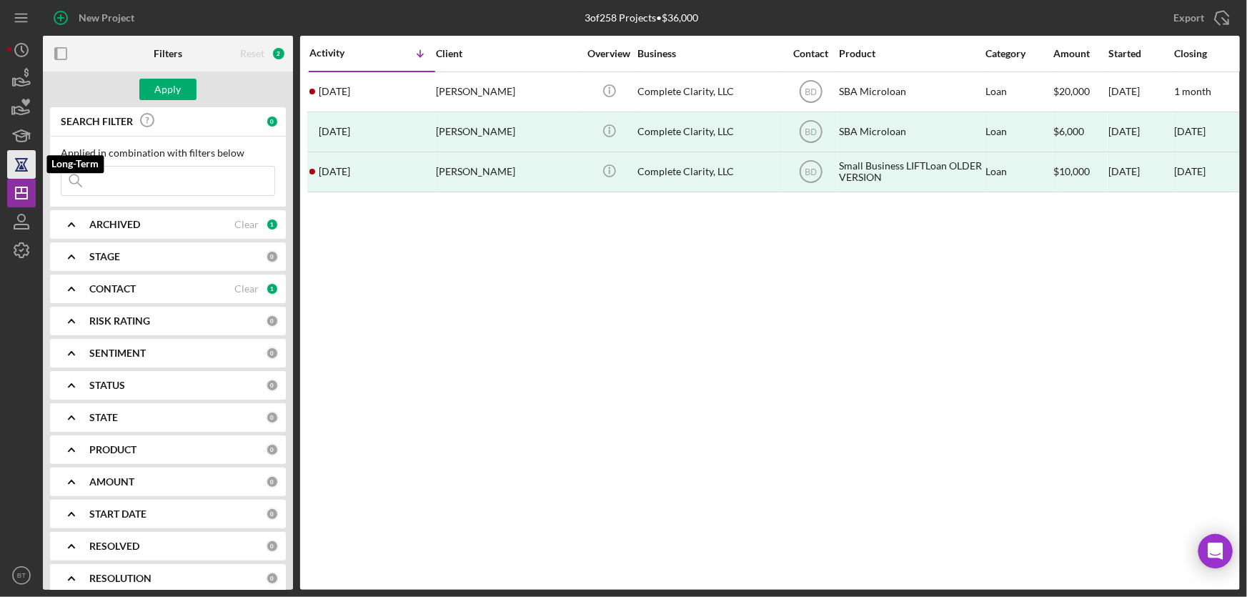
click at [21, 171] on icon "button" at bounding box center [21, 170] width 13 height 1
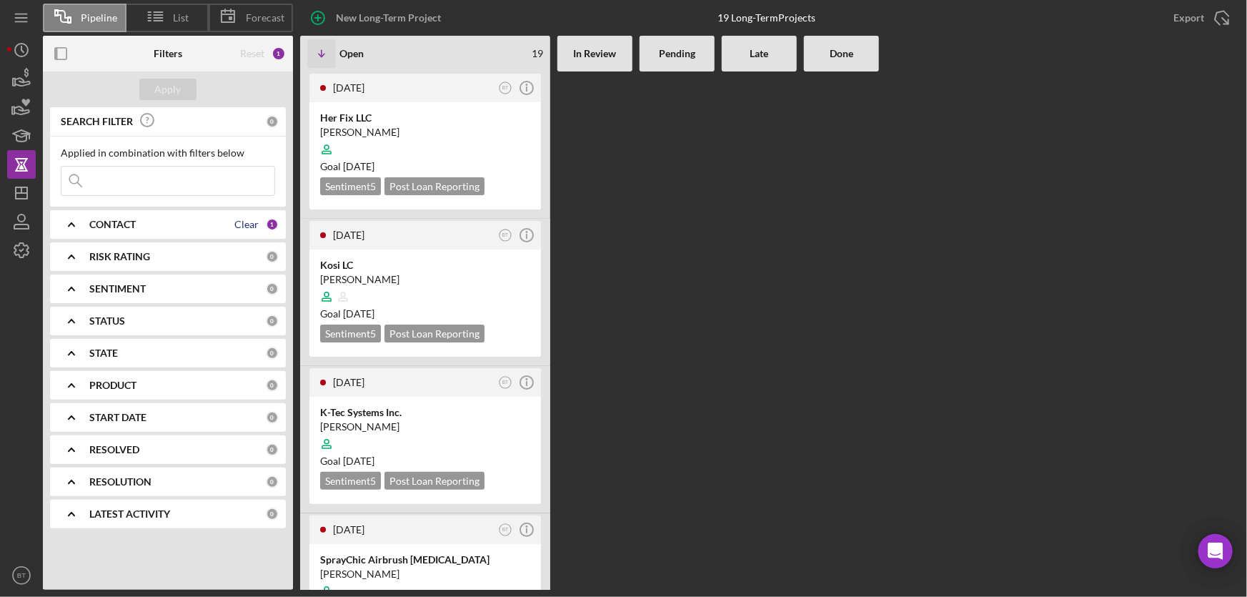
click at [237, 223] on div "Clear" at bounding box center [246, 224] width 24 height 11
click at [166, 81] on div "Apply" at bounding box center [168, 89] width 26 height 21
click at [22, 219] on icon "button" at bounding box center [22, 222] width 36 height 36
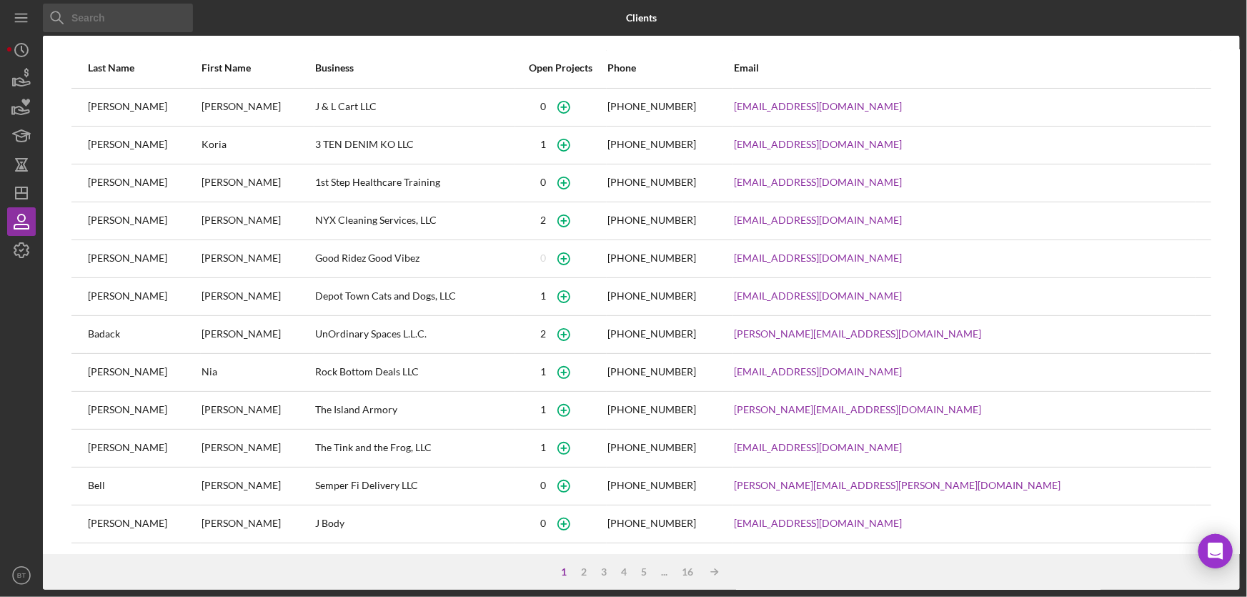
scroll to position [113, 0]
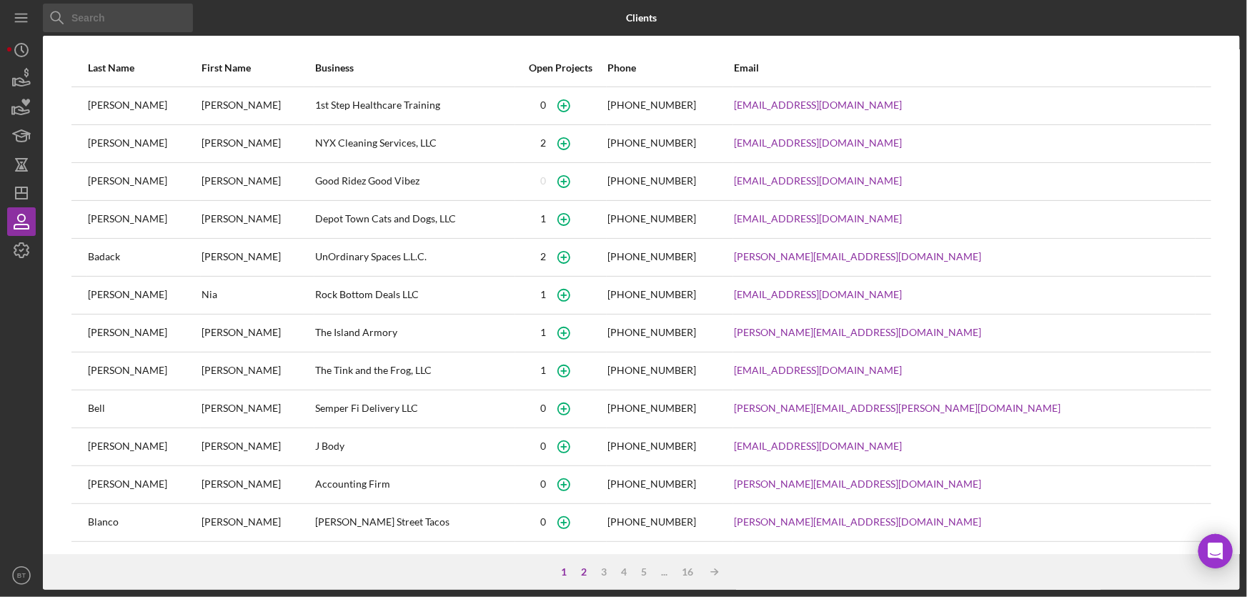
click at [587, 572] on div "2" at bounding box center [584, 571] width 20 height 11
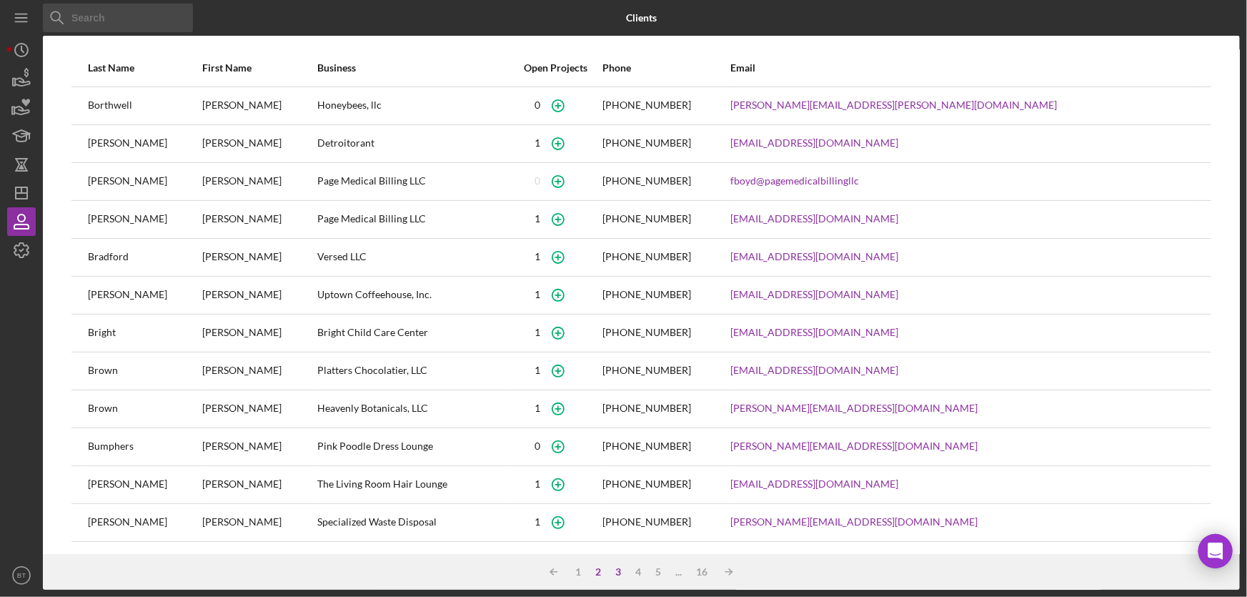
click at [615, 570] on div "3" at bounding box center [618, 571] width 20 height 11
